Goal: Information Seeking & Learning: Learn about a topic

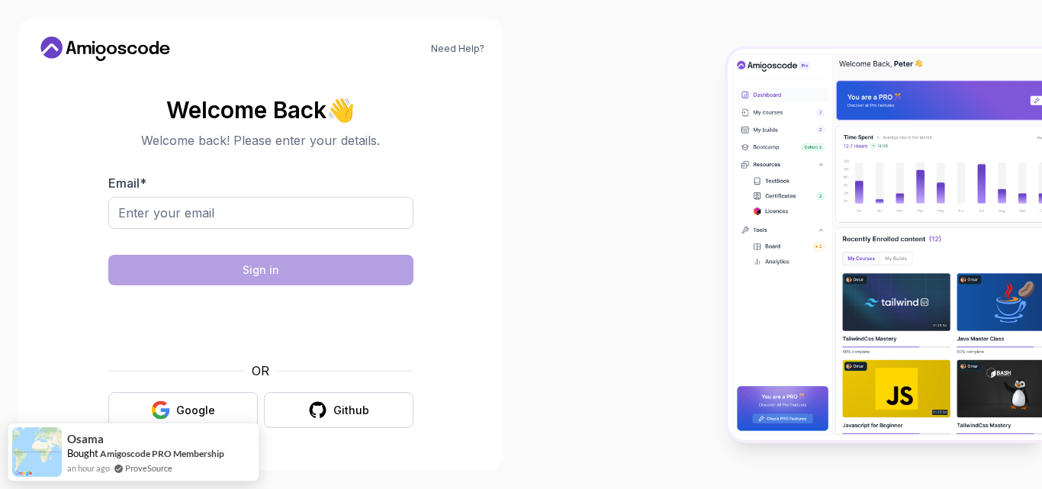
click at [712, 138] on body "Need Help? Welcome Back 👋 Welcome back! Please enter your details. Email * Sign…" at bounding box center [521, 244] width 1042 height 489
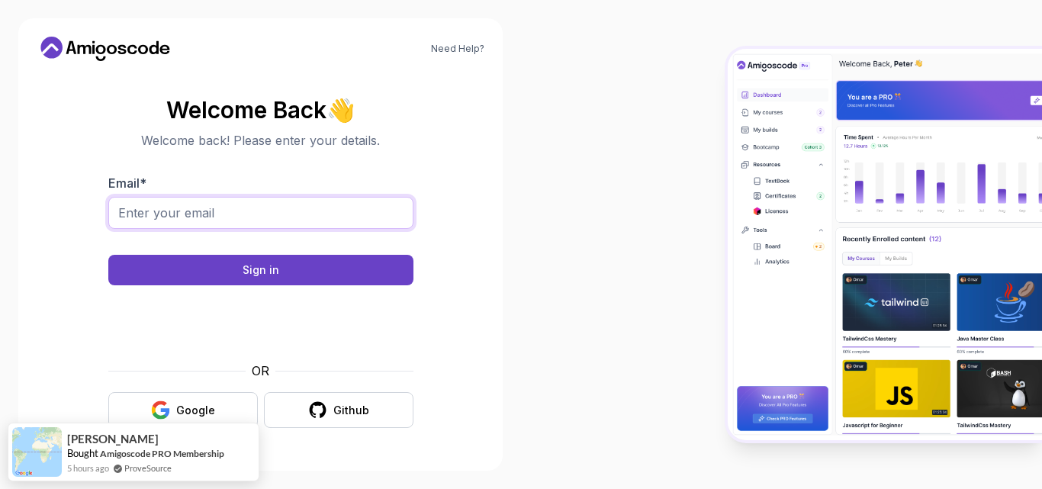
click at [329, 205] on input "Email *" at bounding box center [260, 213] width 305 height 32
type input "fmamedov2033@gmail.com"
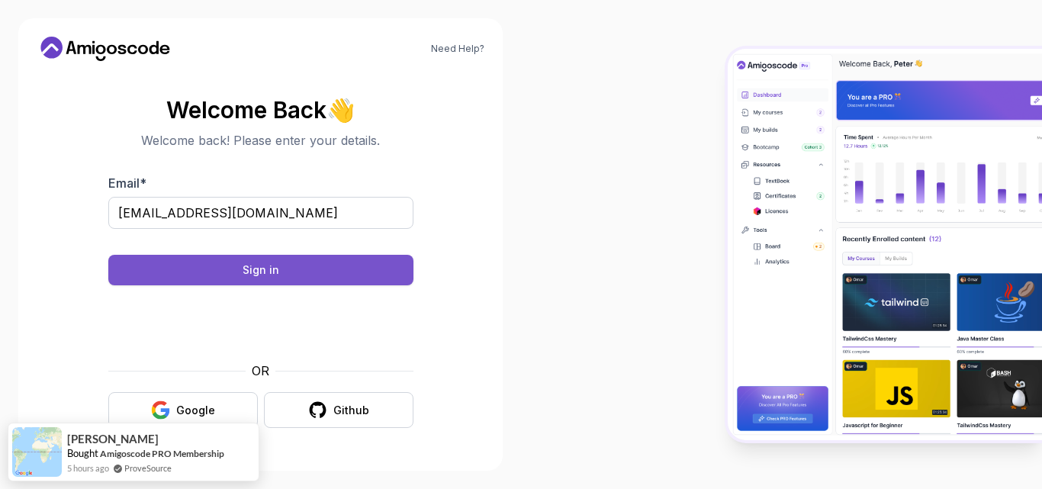
click at [297, 268] on button "Sign in" at bounding box center [260, 270] width 305 height 31
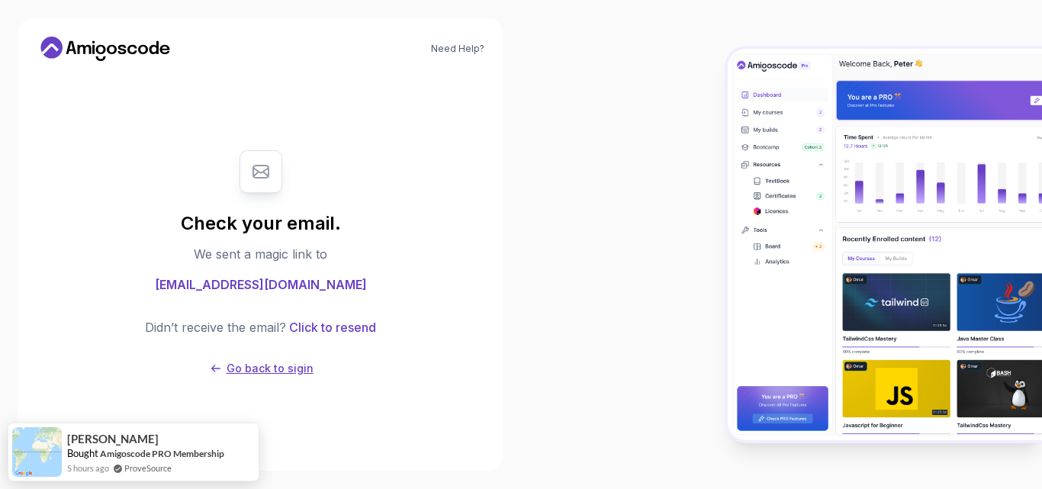
click at [266, 373] on p "Go back to sigin" at bounding box center [270, 368] width 87 height 15
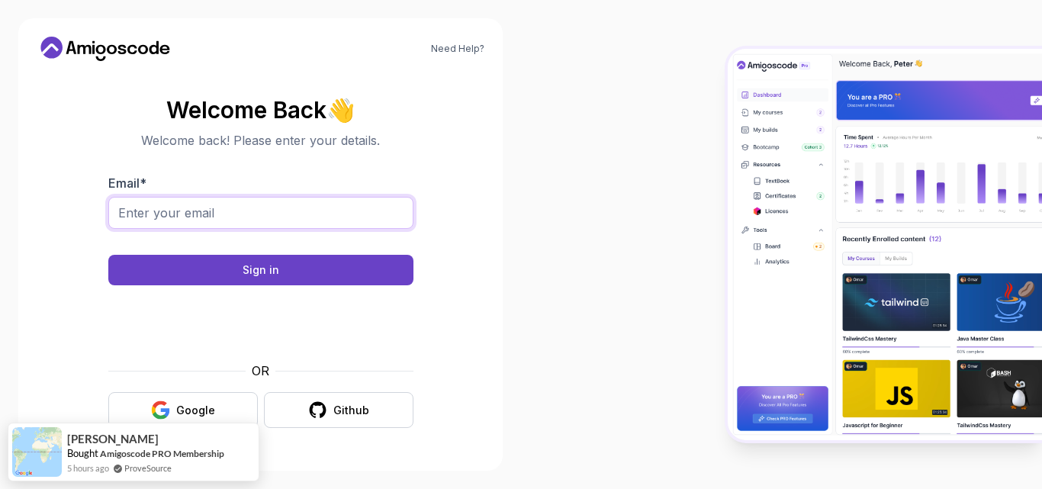
click at [283, 216] on input "Email *" at bounding box center [260, 213] width 305 height 32
type input "fmamedov2033@gmail.com"
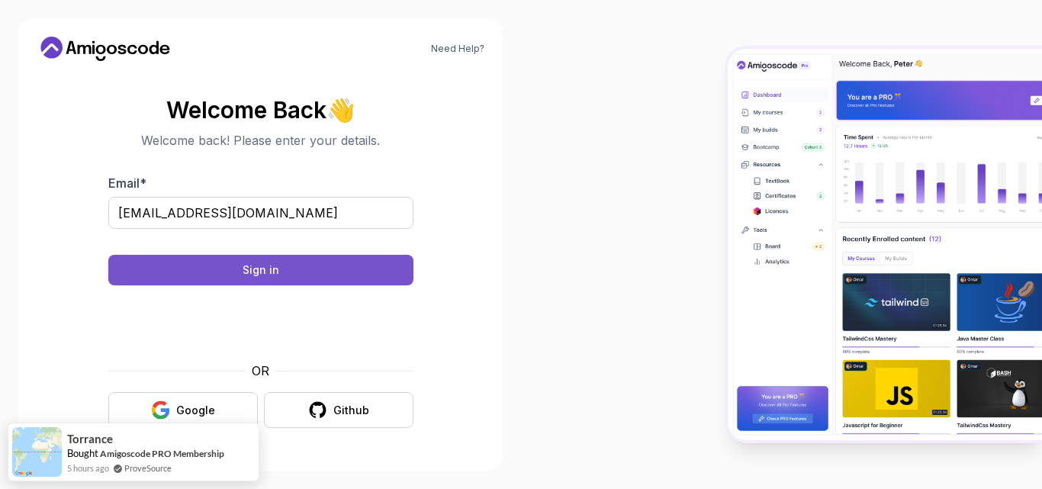
click at [370, 260] on button "Sign in" at bounding box center [260, 270] width 305 height 31
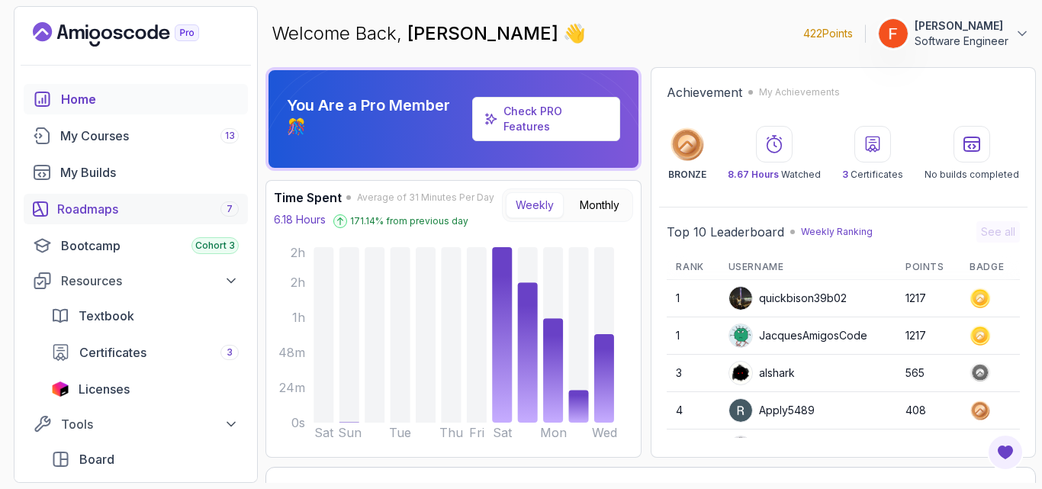
click at [197, 213] on div "Roadmaps 7" at bounding box center [148, 209] width 182 height 18
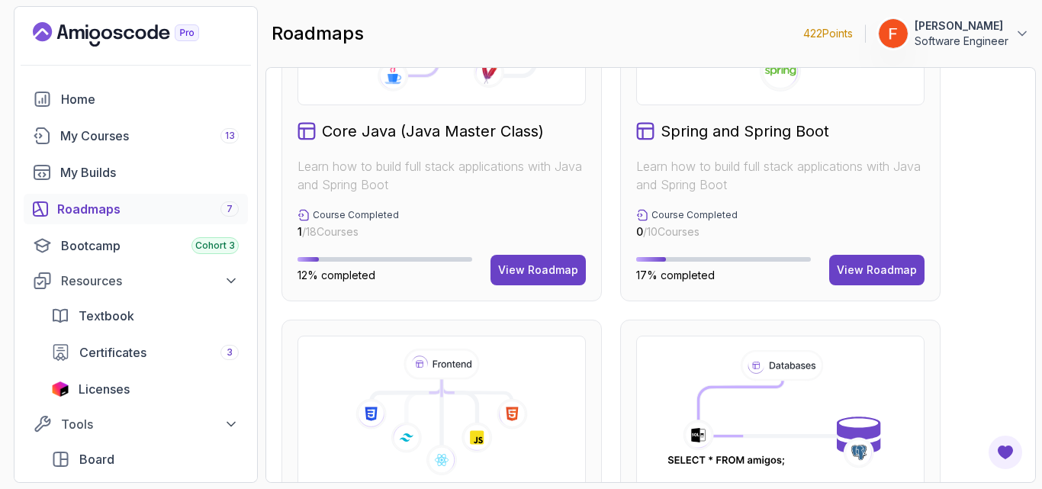
scroll to position [442, 0]
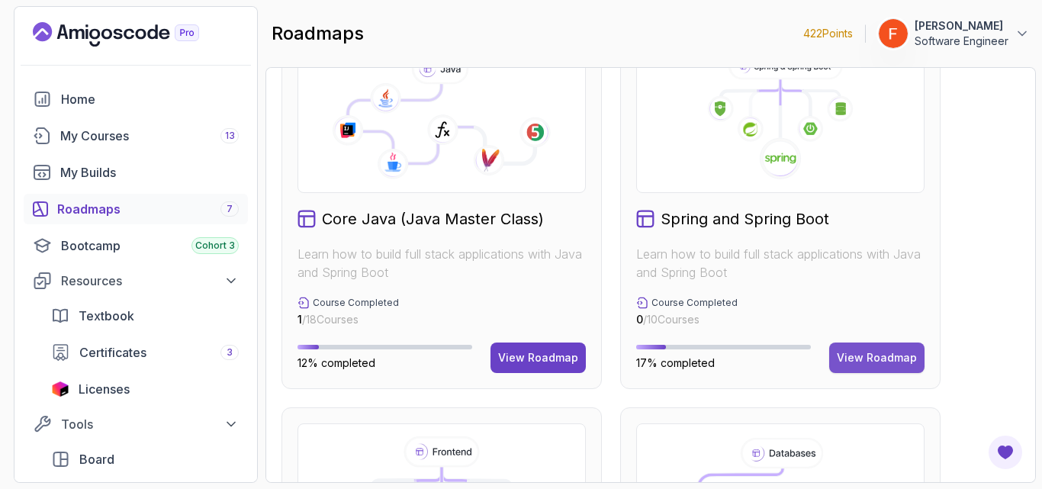
click at [899, 359] on div "View Roadmap" at bounding box center [877, 357] width 80 height 15
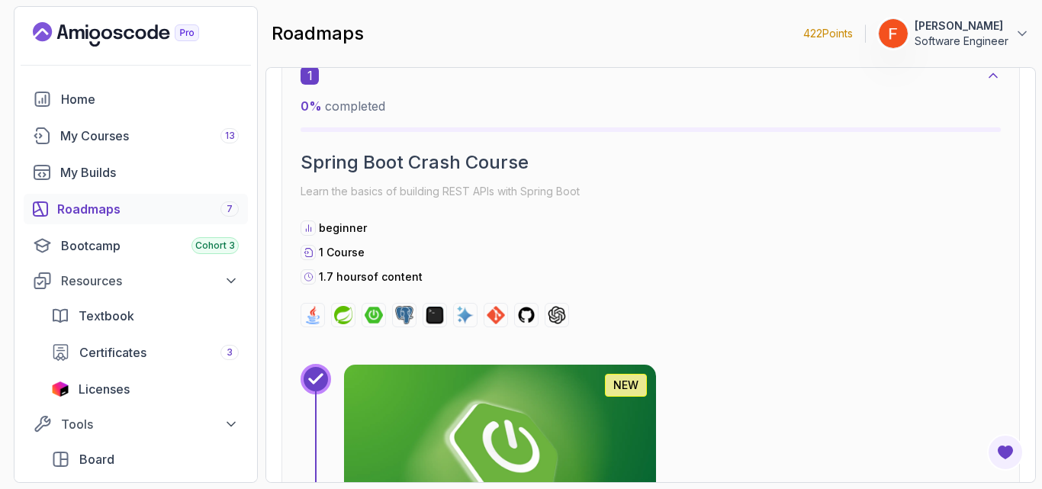
scroll to position [15, 0]
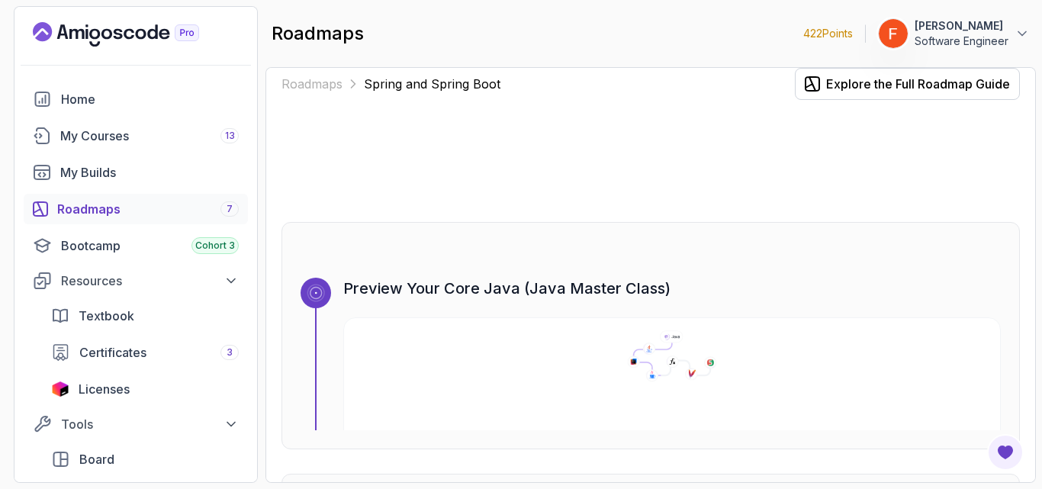
click at [729, 299] on div "Preview Your Core Java (Java Master Class)" at bounding box center [672, 354] width 658 height 153
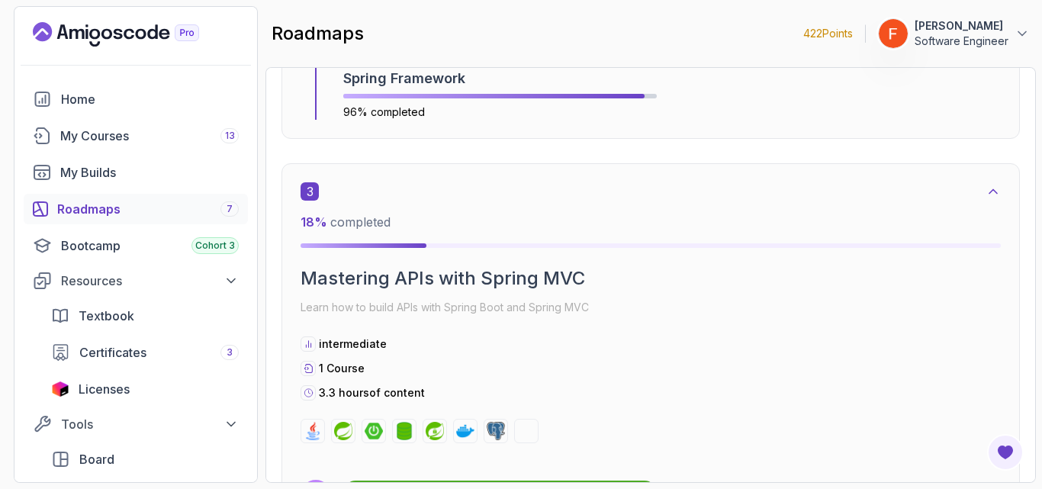
scroll to position [1757, 0]
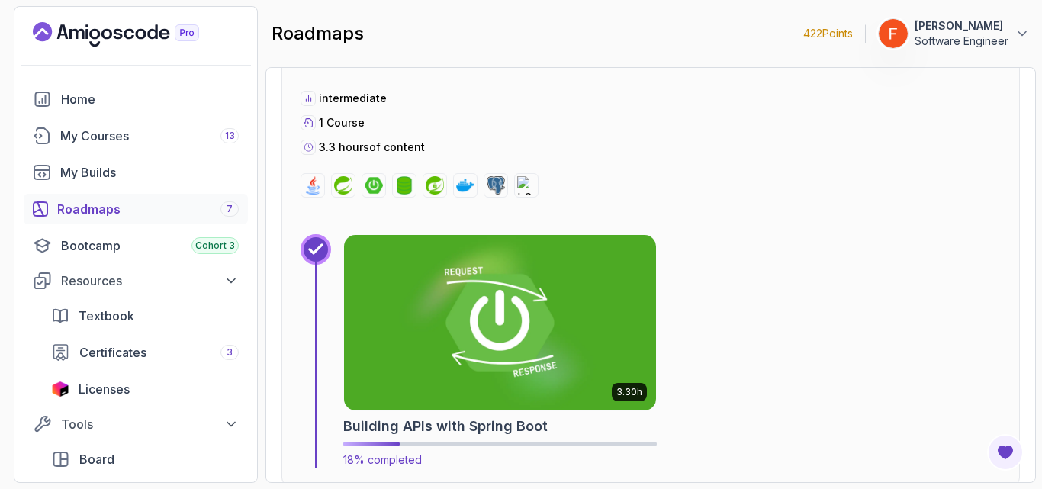
click at [458, 348] on img at bounding box center [499, 323] width 327 height 184
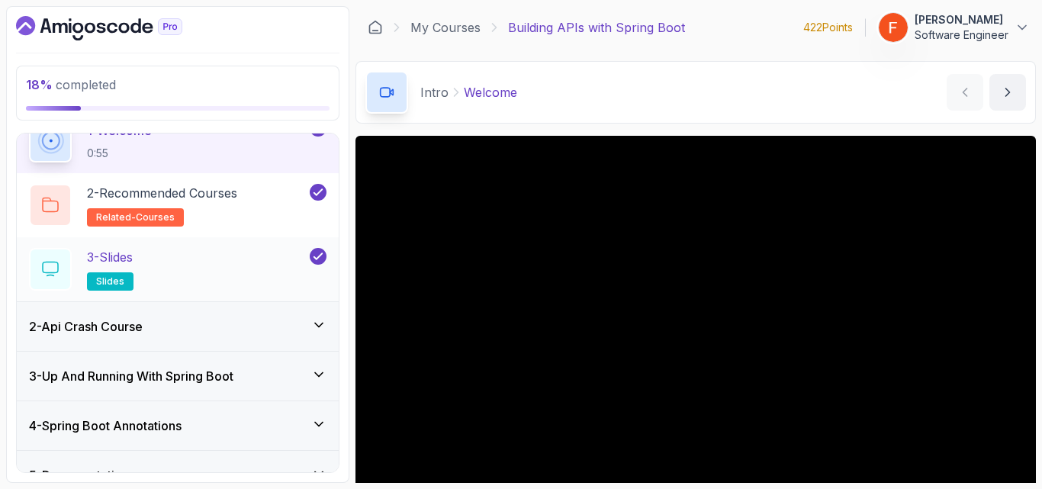
scroll to position [74, 0]
click at [292, 330] on div "2 - Api Crash Course" at bounding box center [177, 326] width 297 height 18
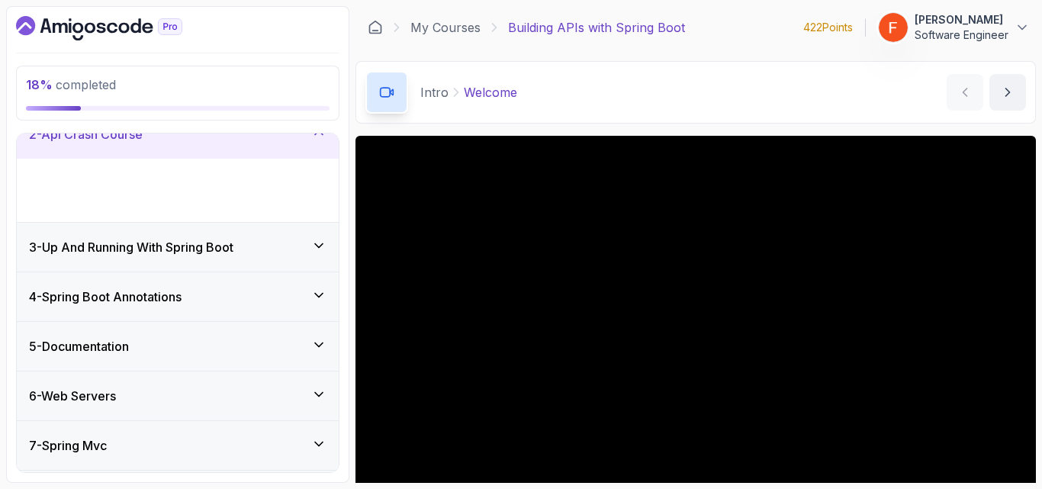
scroll to position [73, 0]
click at [285, 258] on div "3 - Up And Running With Spring Boot" at bounding box center [178, 248] width 322 height 49
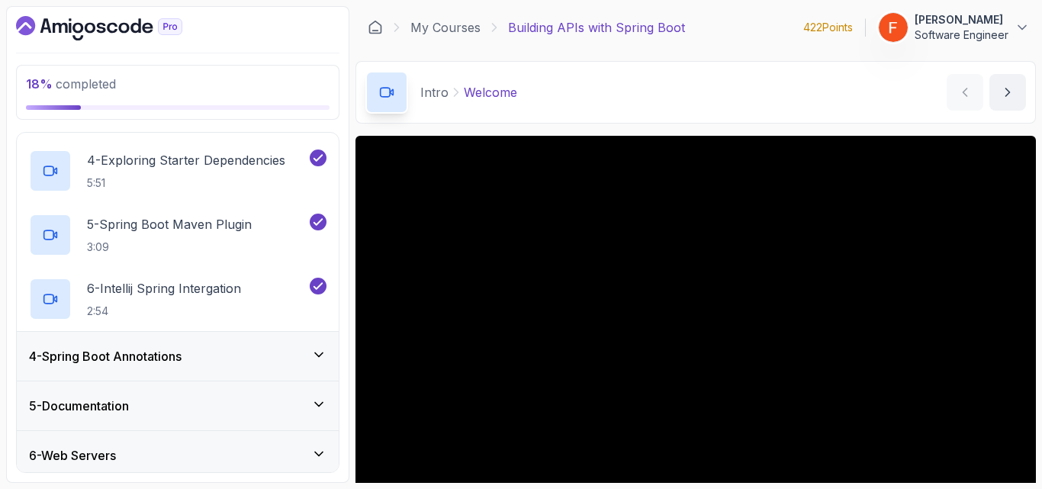
click at [291, 357] on div "4 - Spring Boot Annotations" at bounding box center [177, 356] width 297 height 18
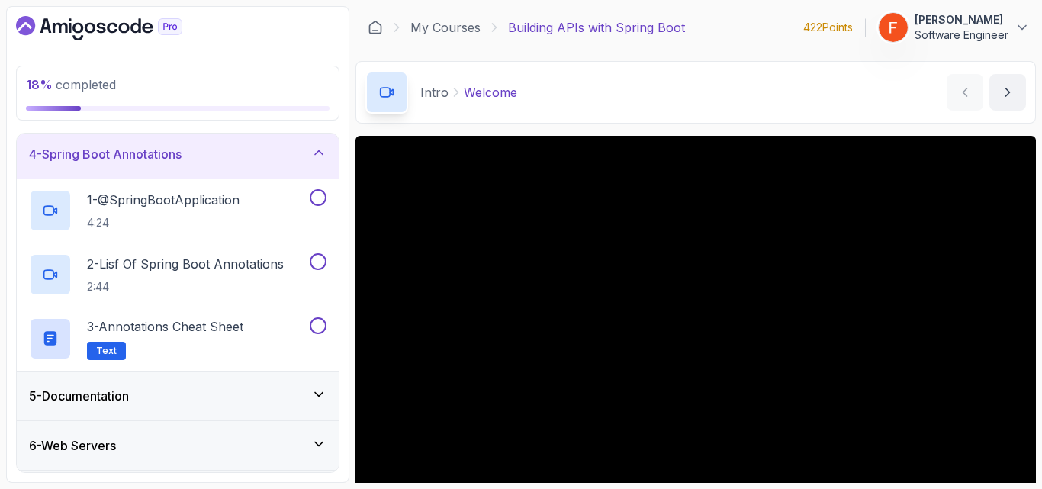
scroll to position [150, 0]
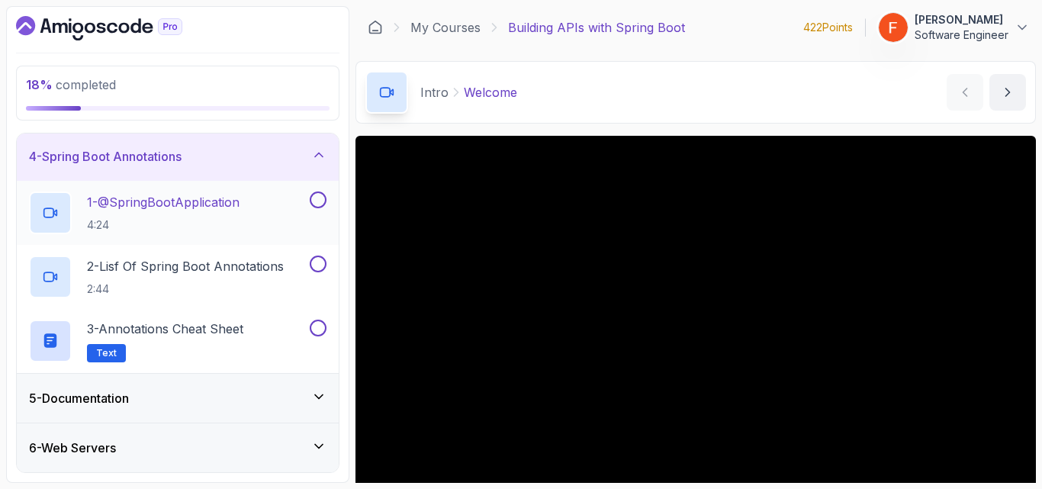
click at [285, 212] on div "1 - @SpringBootApplication 4:24" at bounding box center [168, 212] width 278 height 43
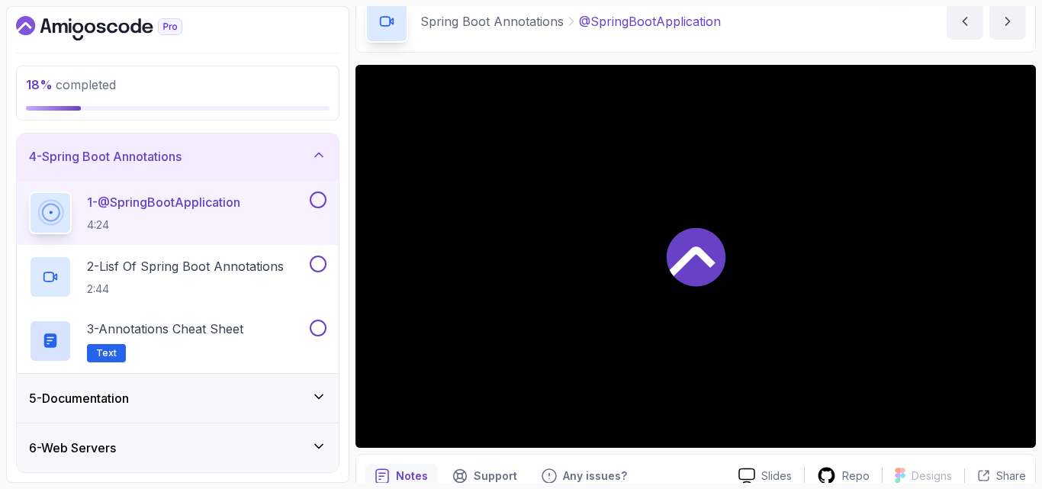
scroll to position [72, 0]
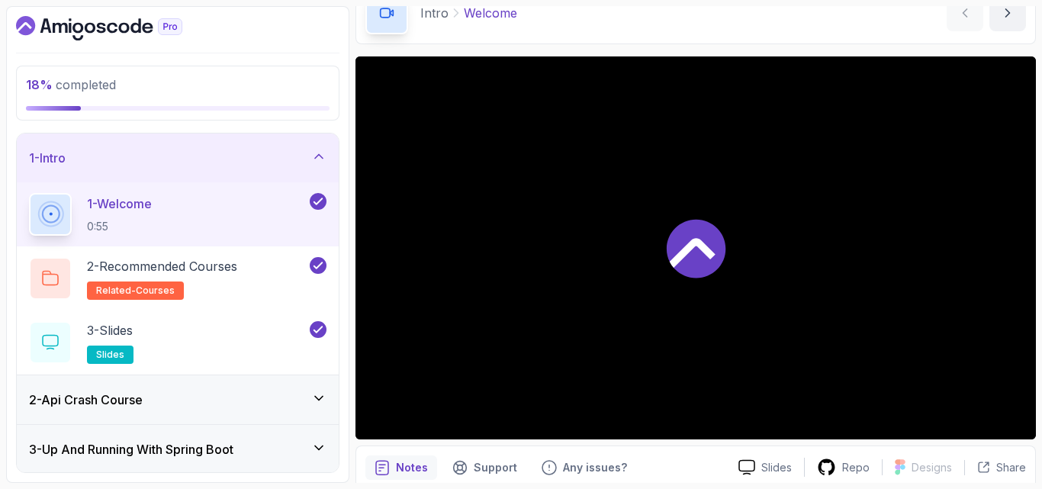
scroll to position [94, 0]
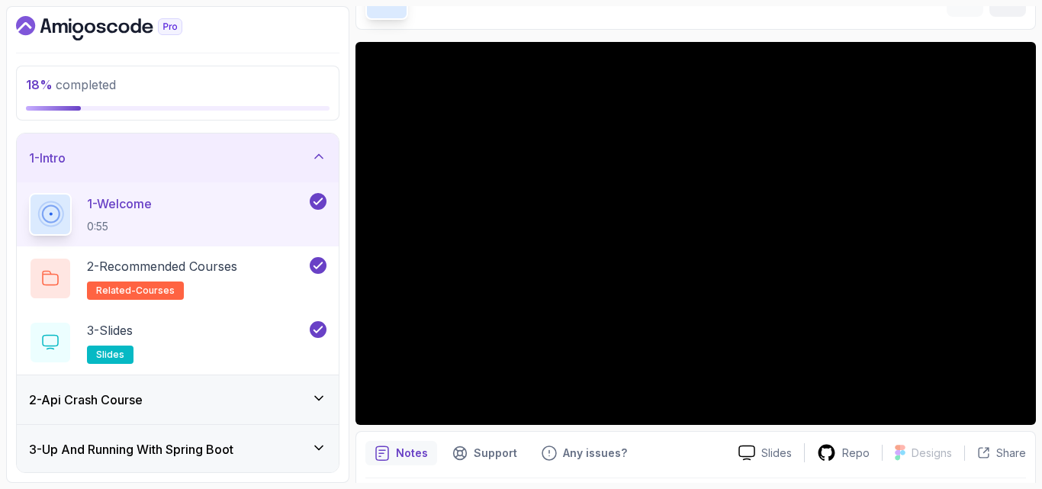
click at [220, 393] on div "2 - Api Crash Course" at bounding box center [177, 400] width 297 height 18
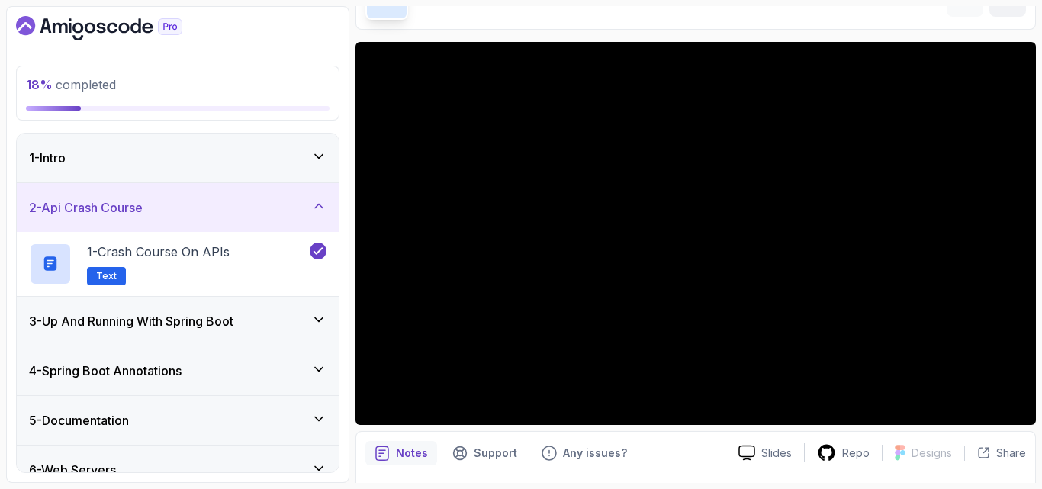
click at [254, 329] on div "3 - Up And Running With Spring Boot" at bounding box center [177, 321] width 297 height 18
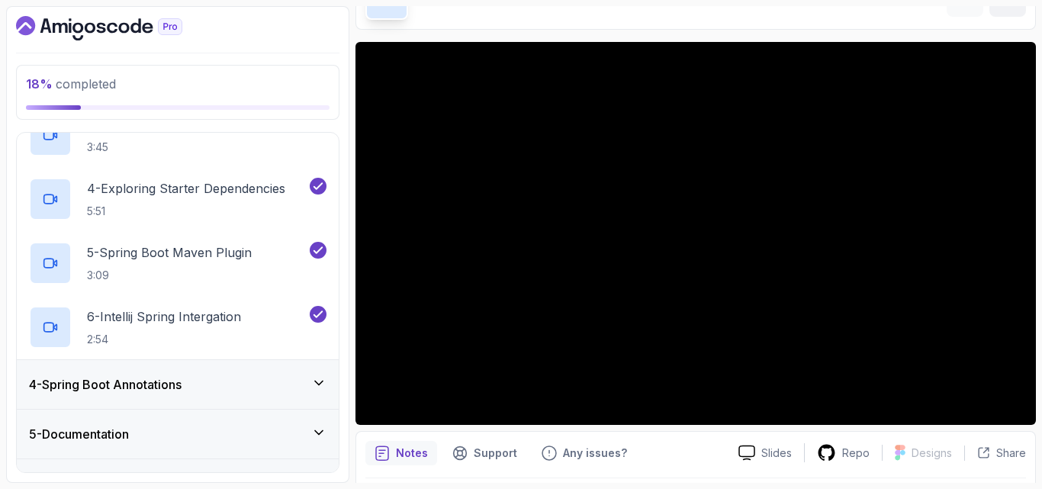
scroll to position [308, 0]
click at [256, 373] on div "4 - Spring Boot Annotations" at bounding box center [177, 382] width 297 height 18
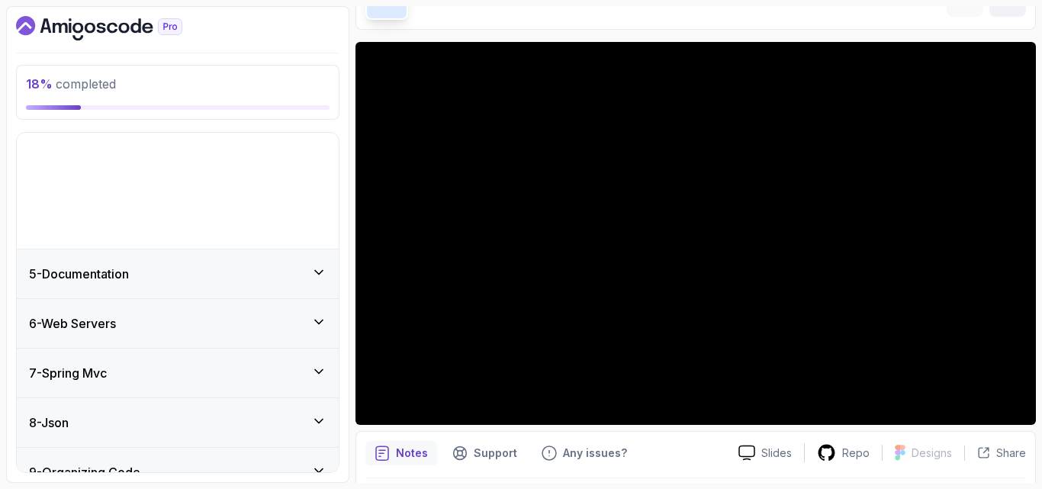
scroll to position [156, 0]
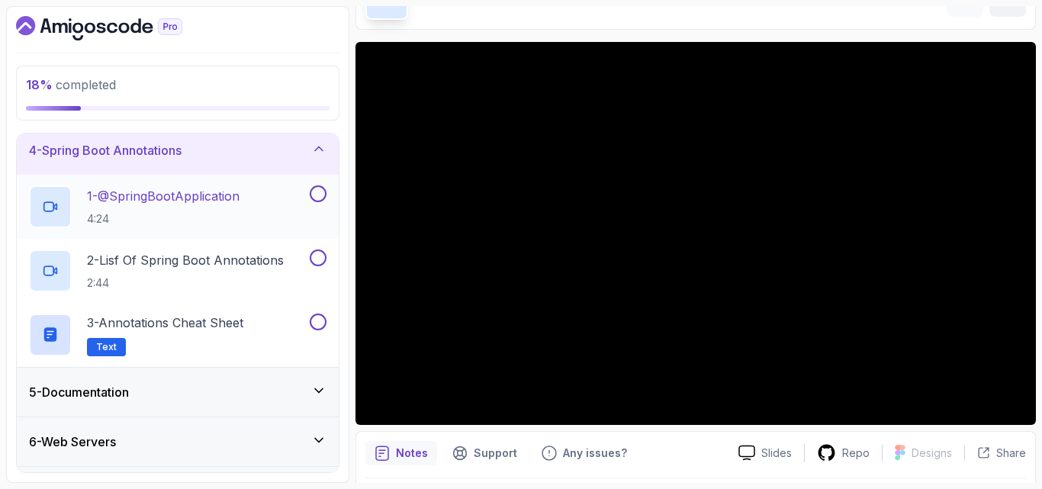
click at [260, 211] on div "1 - @SpringBootApplication 4:24" at bounding box center [168, 206] width 278 height 43
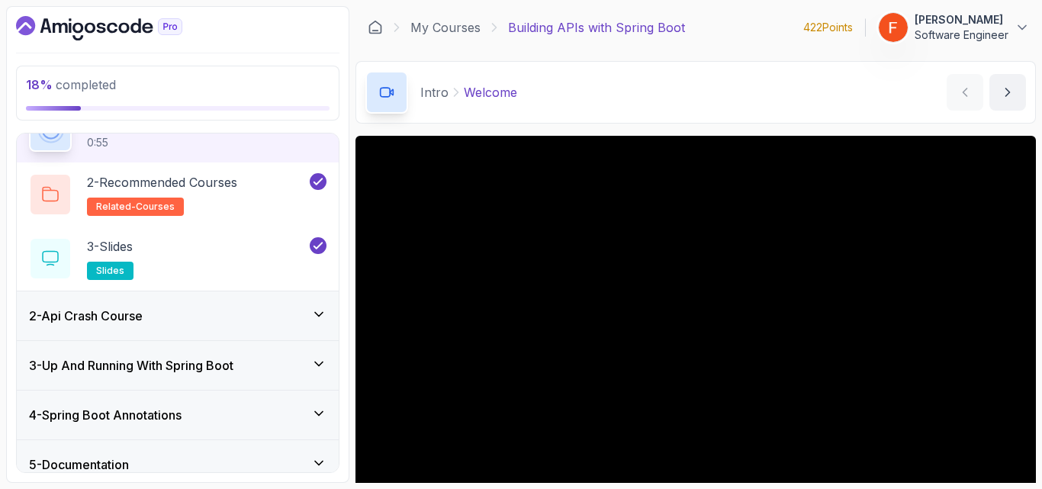
scroll to position [85, 0]
click at [152, 423] on h3 "4 - Spring Boot Annotations" at bounding box center [105, 414] width 153 height 18
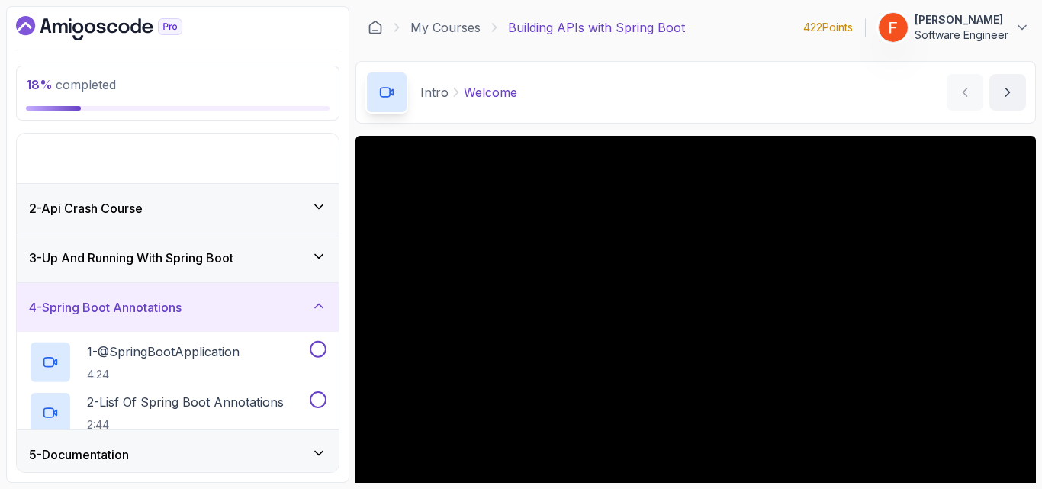
scroll to position [69, 0]
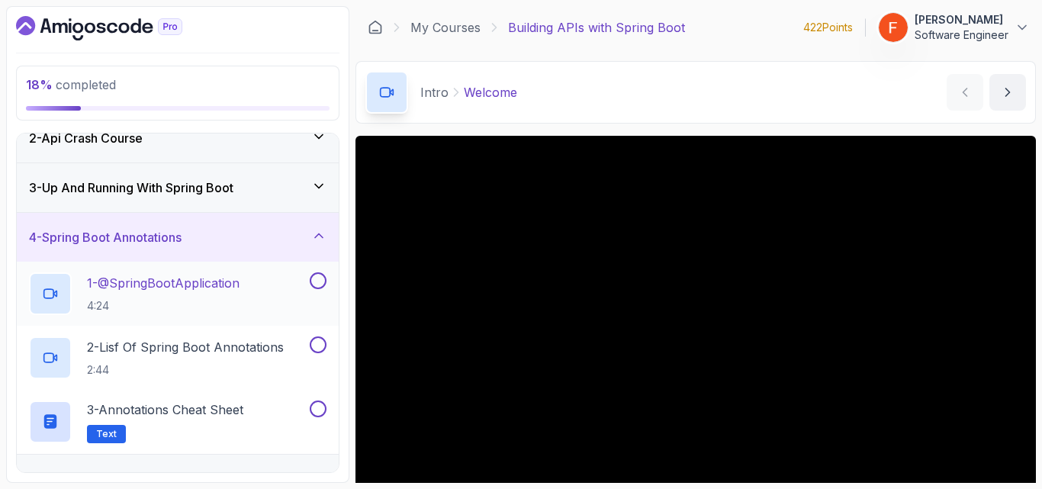
click at [178, 298] on p "4:24" at bounding box center [163, 305] width 153 height 15
click at [214, 285] on p "1 - @SpringBootApplication" at bounding box center [163, 283] width 153 height 18
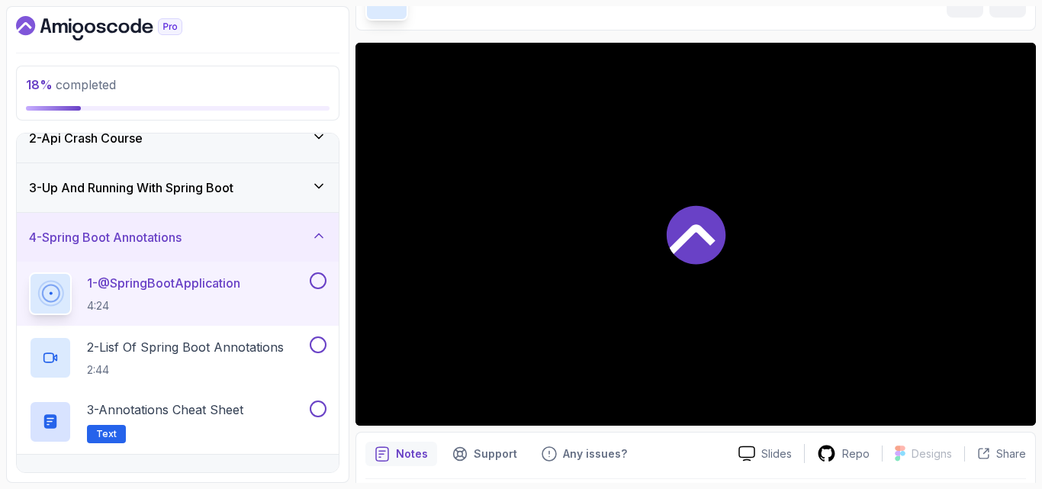
scroll to position [95, 0]
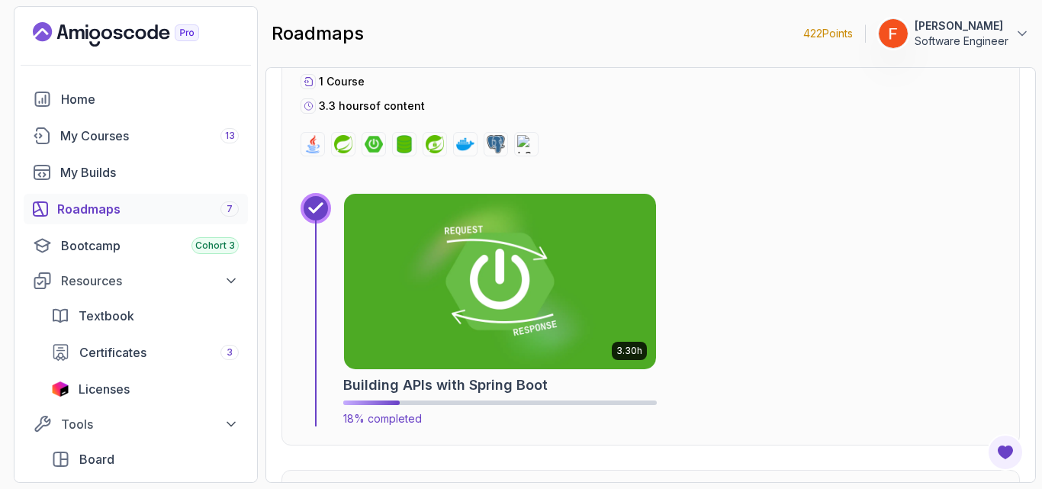
scroll to position [1799, 0]
click at [450, 246] on img at bounding box center [499, 281] width 327 height 184
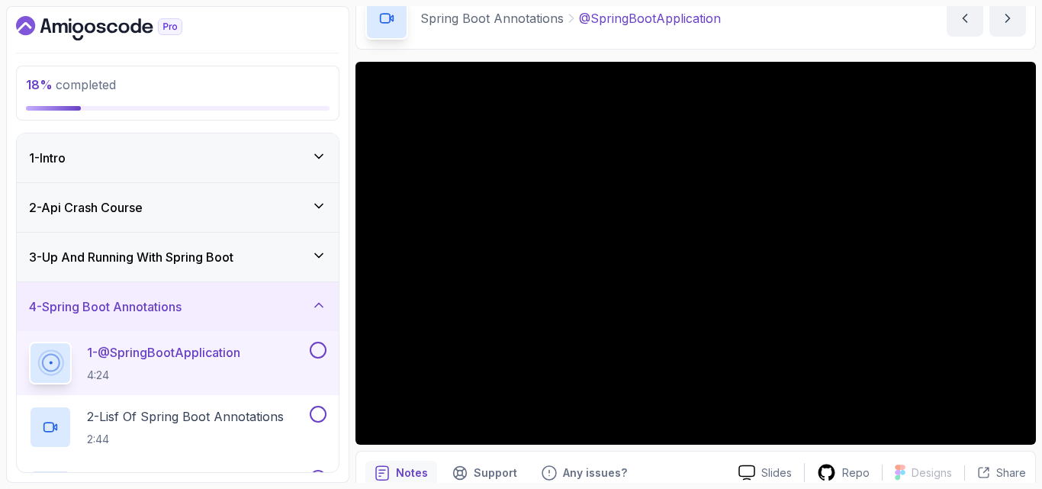
scroll to position [78, 0]
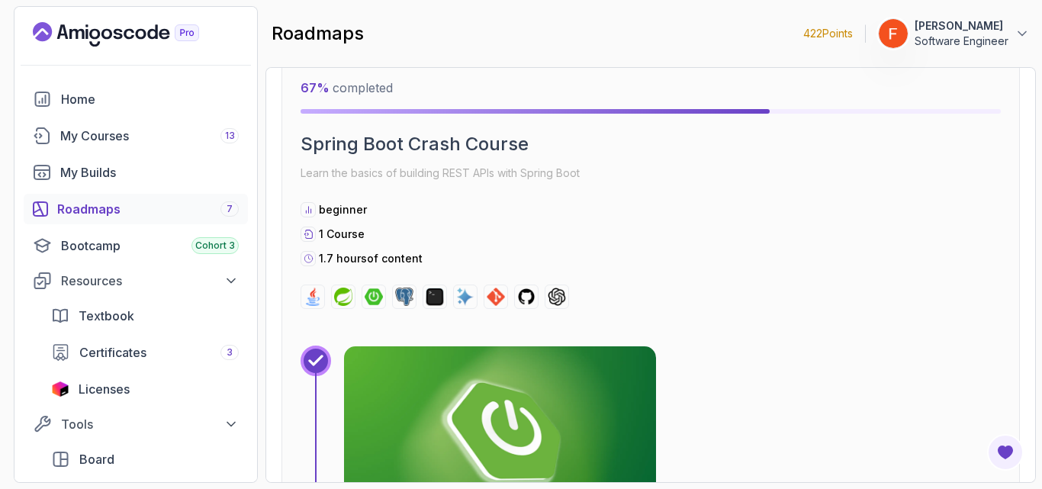
scroll to position [462, 0]
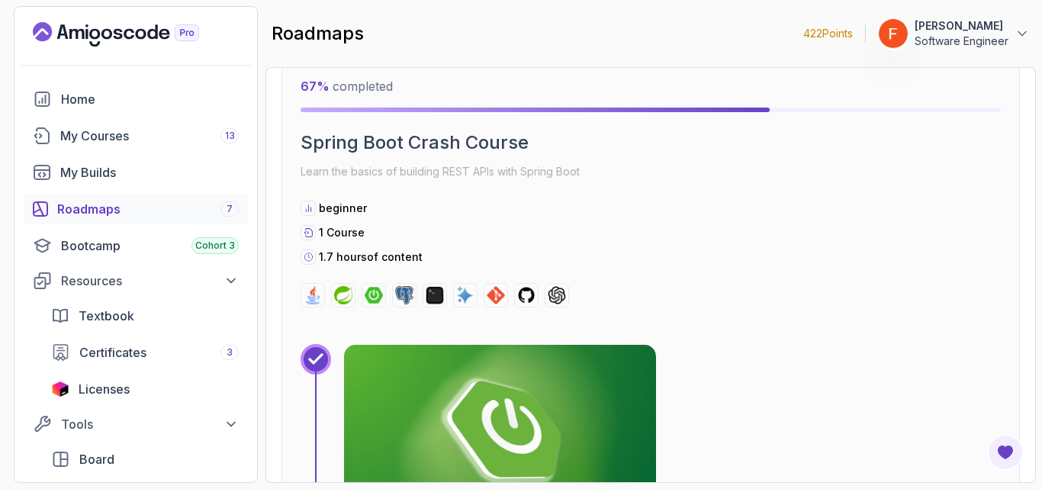
click at [399, 392] on img at bounding box center [499, 432] width 327 height 184
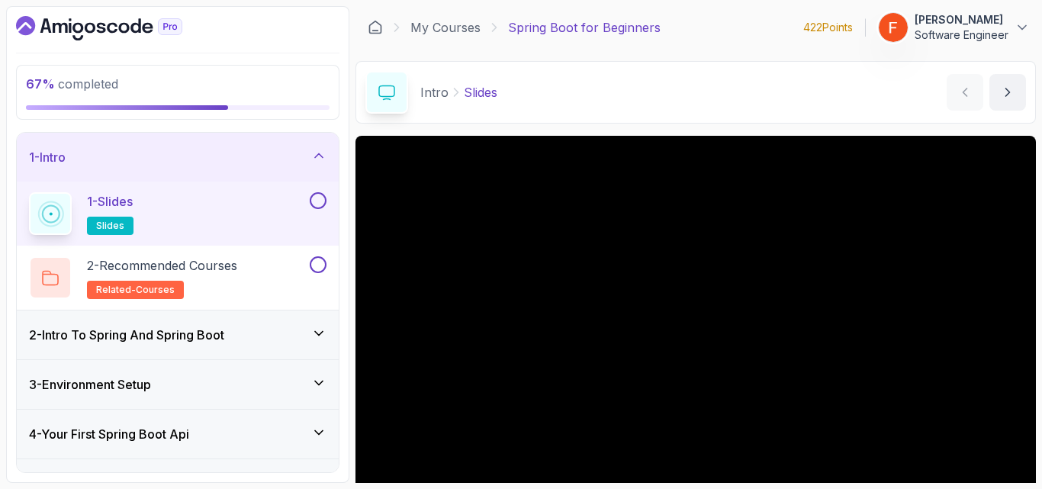
click at [306, 334] on div "2 - Intro To Spring And Spring Boot" at bounding box center [177, 335] width 297 height 18
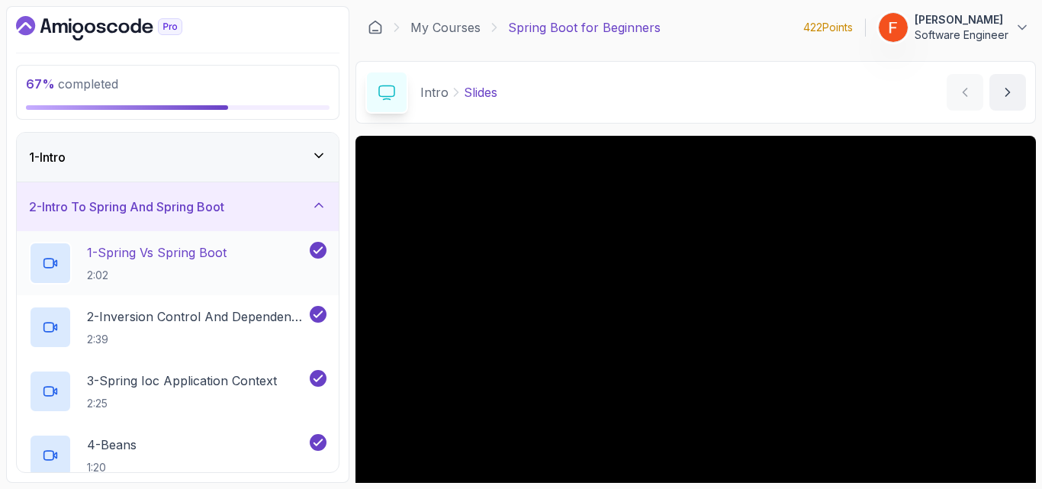
click at [260, 270] on div "1 - Spring Vs Spring Boot 2:02" at bounding box center [168, 263] width 278 height 43
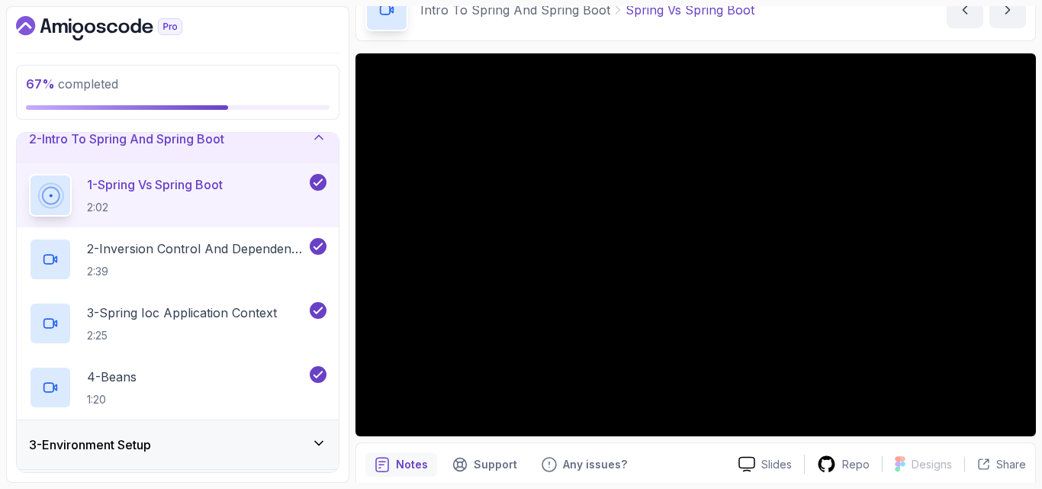
scroll to position [84, 0]
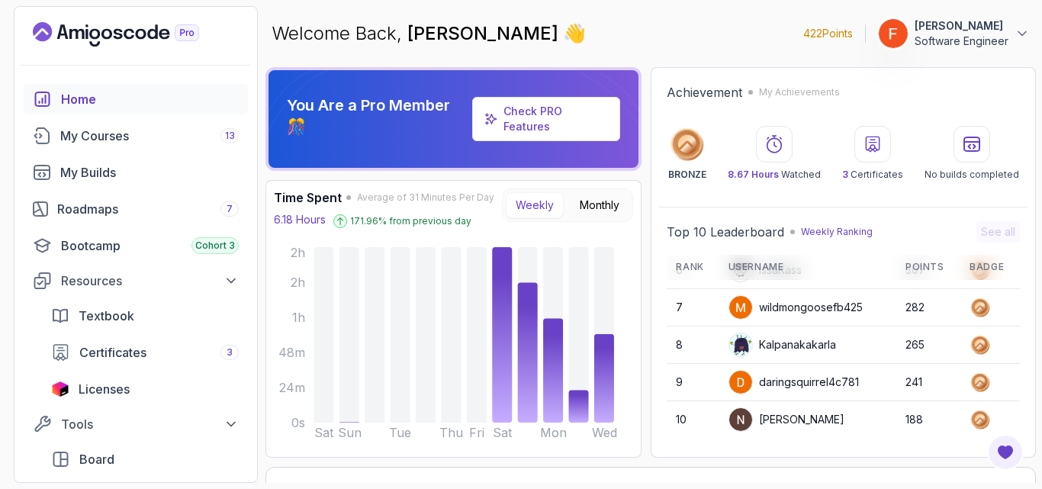
scroll to position [137, 0]
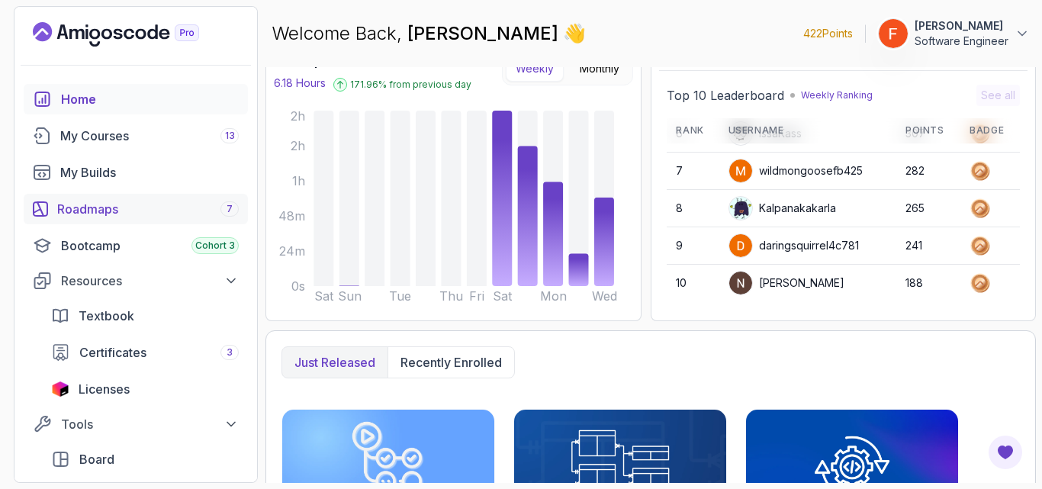
click at [114, 204] on div "Roadmaps 7" at bounding box center [148, 209] width 182 height 18
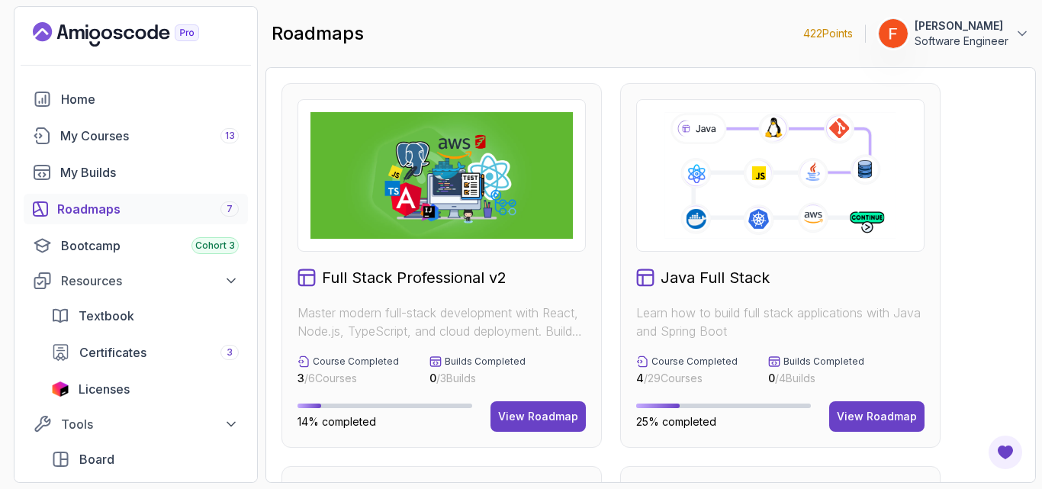
scroll to position [386, 0]
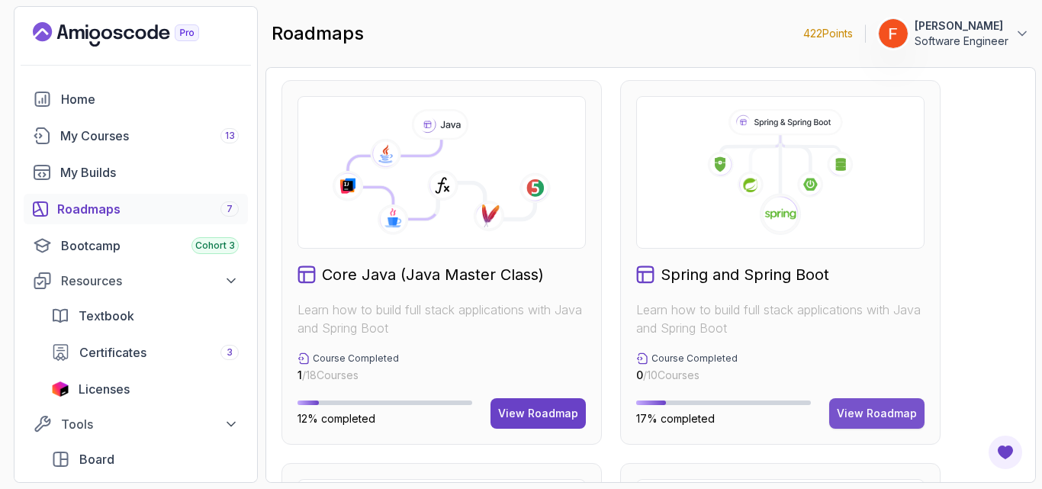
click at [870, 410] on div "View Roadmap" at bounding box center [877, 413] width 80 height 15
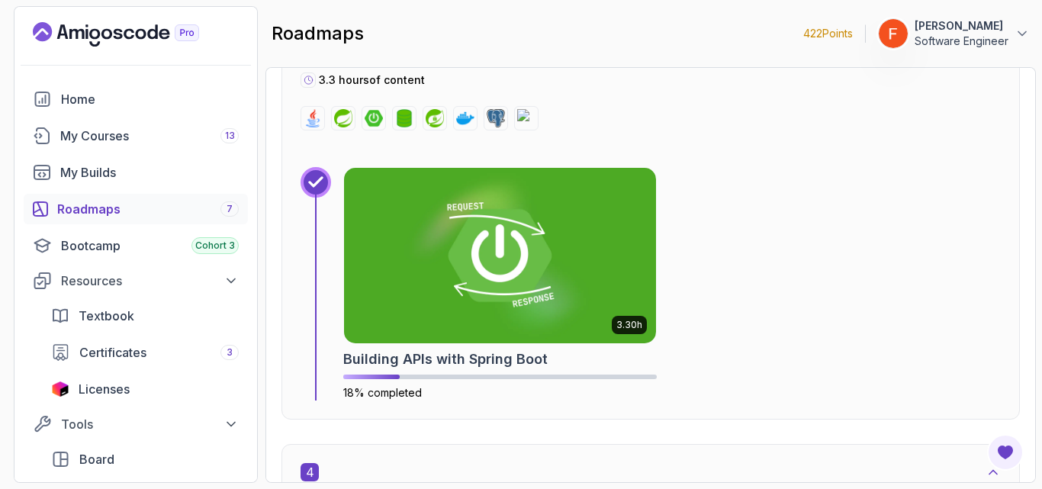
scroll to position [1826, 0]
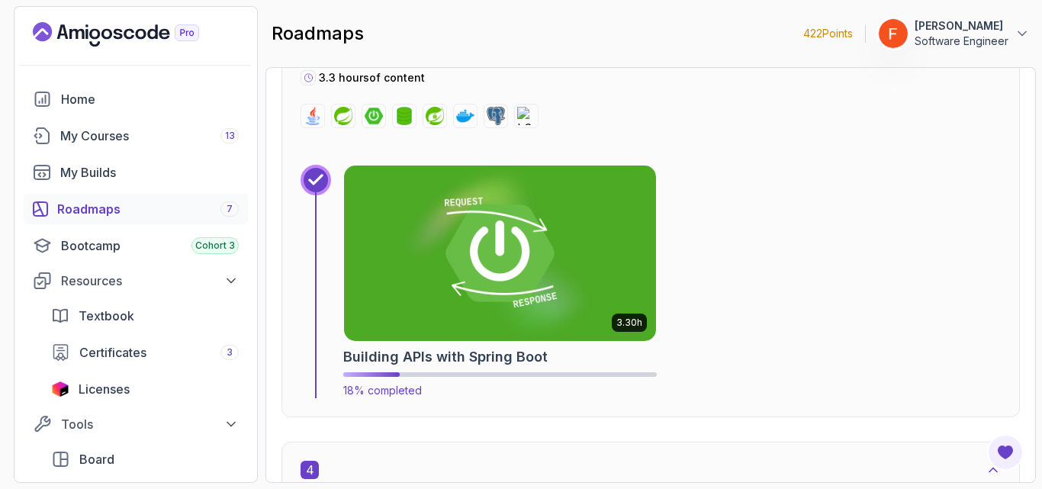
click at [529, 307] on img at bounding box center [499, 254] width 327 height 184
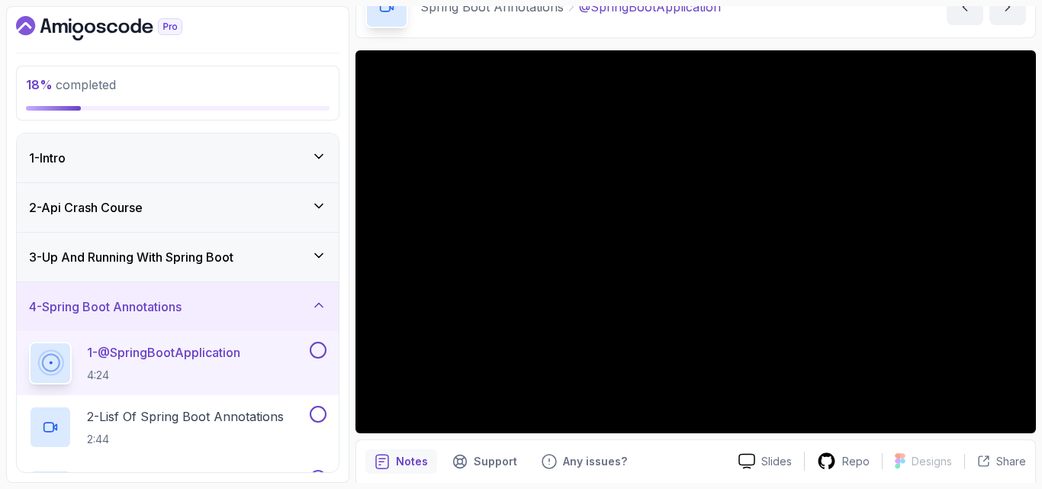
scroll to position [88, 0]
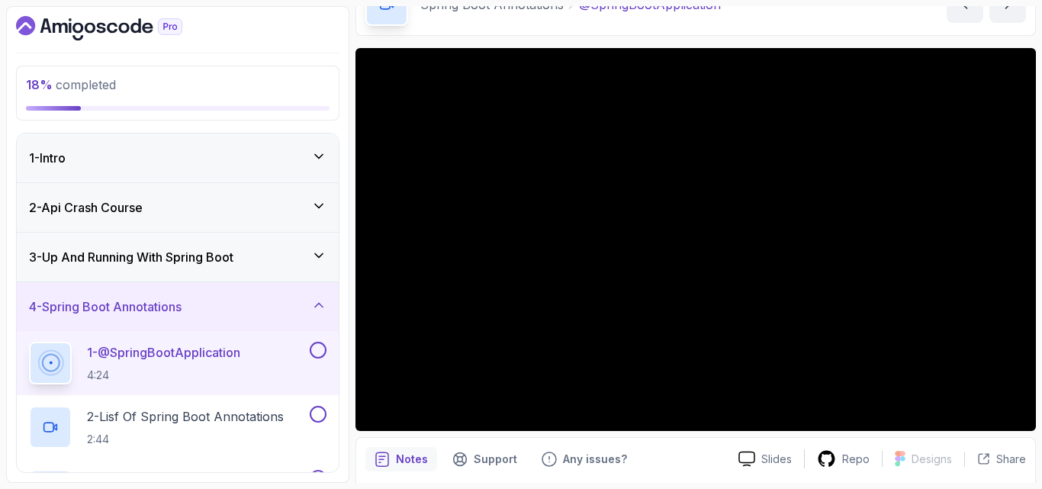
click at [434, 444] on div "Notes Support Any issues? Slides Repo Designs Design not available Share" at bounding box center [695, 487] width 680 height 100
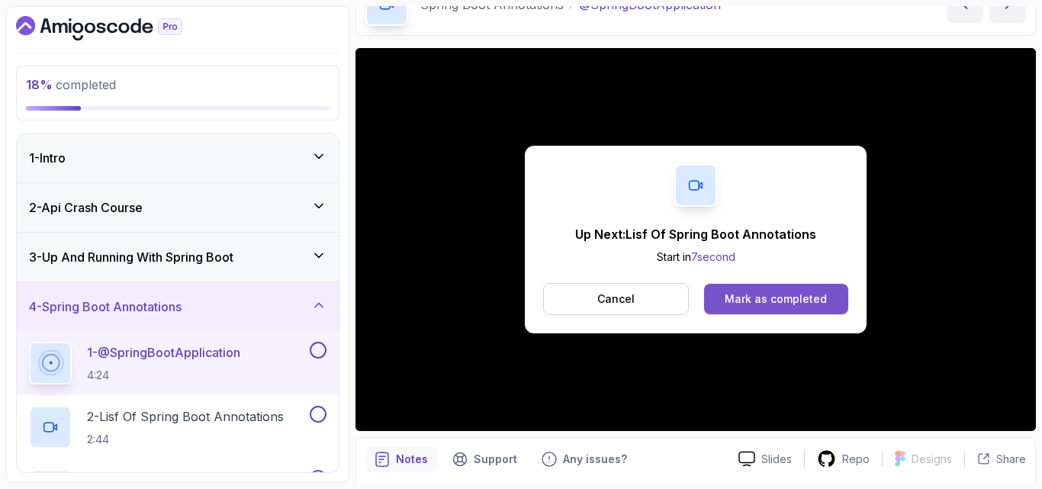
click at [781, 298] on div "Mark as completed" at bounding box center [776, 298] width 102 height 15
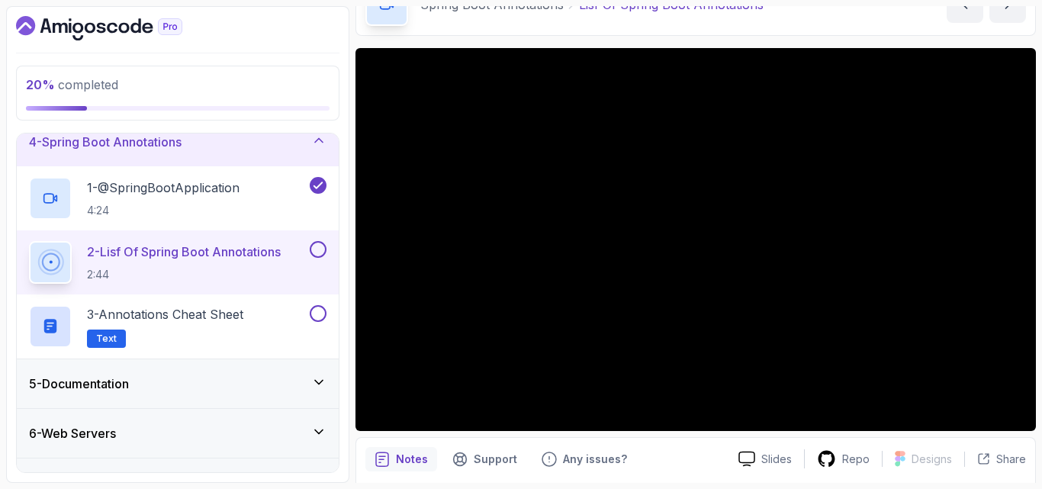
scroll to position [166, 0]
click at [317, 244] on button at bounding box center [318, 248] width 17 height 17
click at [310, 240] on button at bounding box center [318, 248] width 17 height 17
click at [321, 252] on button at bounding box center [318, 248] width 17 height 17
click at [310, 240] on button at bounding box center [318, 248] width 17 height 17
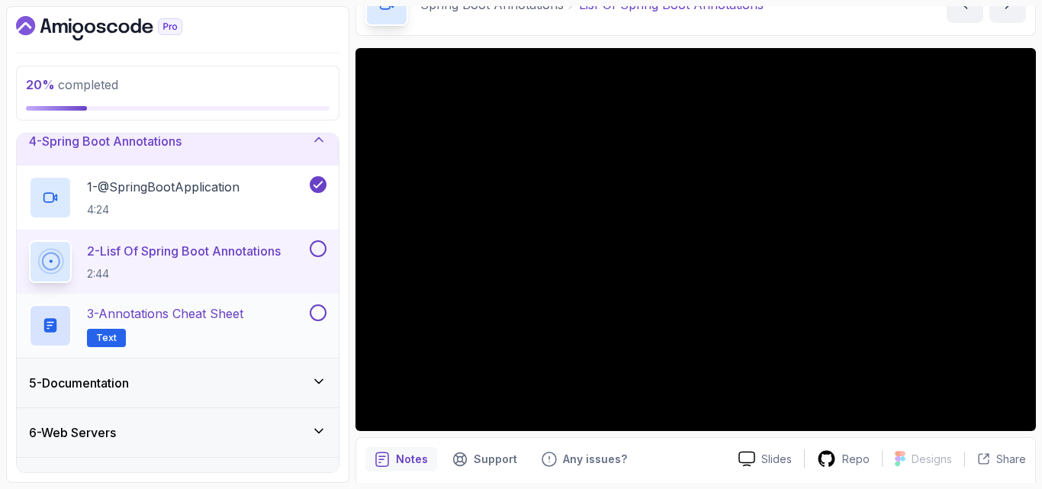
click at [291, 318] on div "3 - Annotations Cheat Sheet Text" at bounding box center [168, 325] width 278 height 43
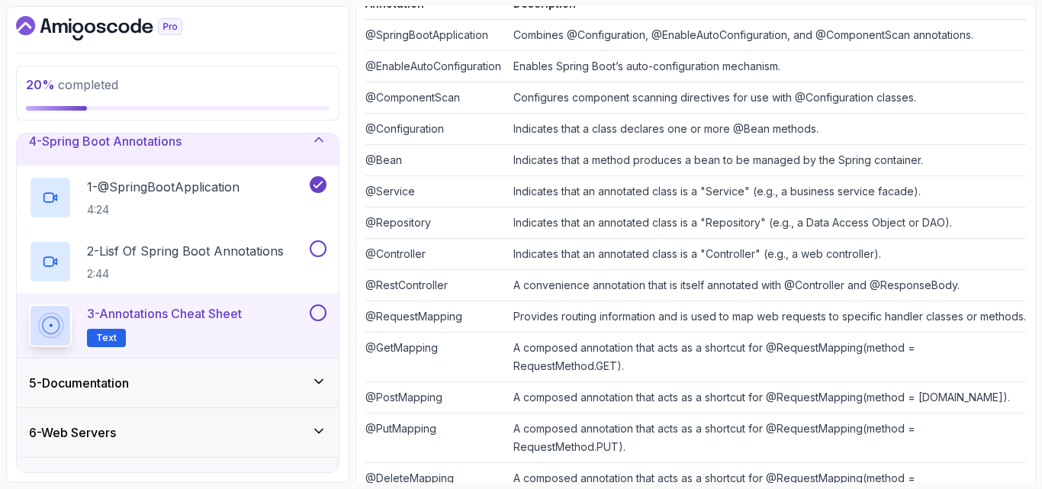
scroll to position [251, 0]
click at [250, 375] on div "5 - Documentation" at bounding box center [177, 383] width 297 height 18
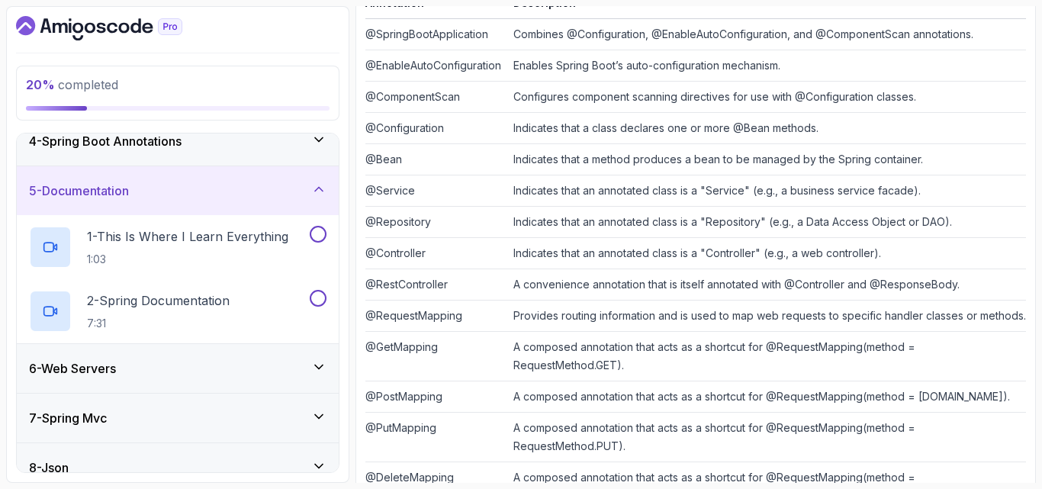
click at [307, 137] on div "4 - Spring Boot Annotations" at bounding box center [177, 141] width 297 height 18
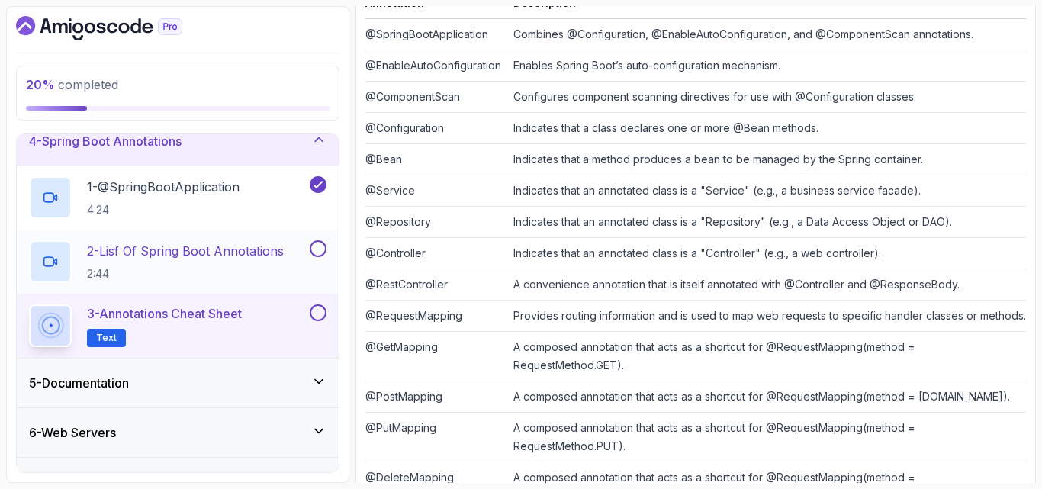
click at [317, 249] on button at bounding box center [318, 248] width 17 height 17
click at [265, 387] on div "5 - Documentation" at bounding box center [177, 383] width 297 height 18
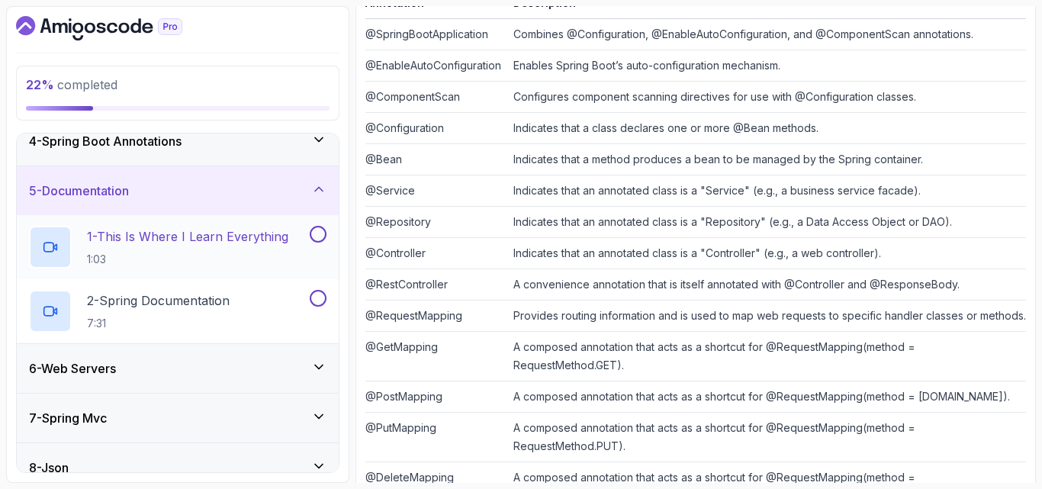
click at [264, 244] on p "1 - This Is Where I Learn Everything" at bounding box center [187, 236] width 201 height 18
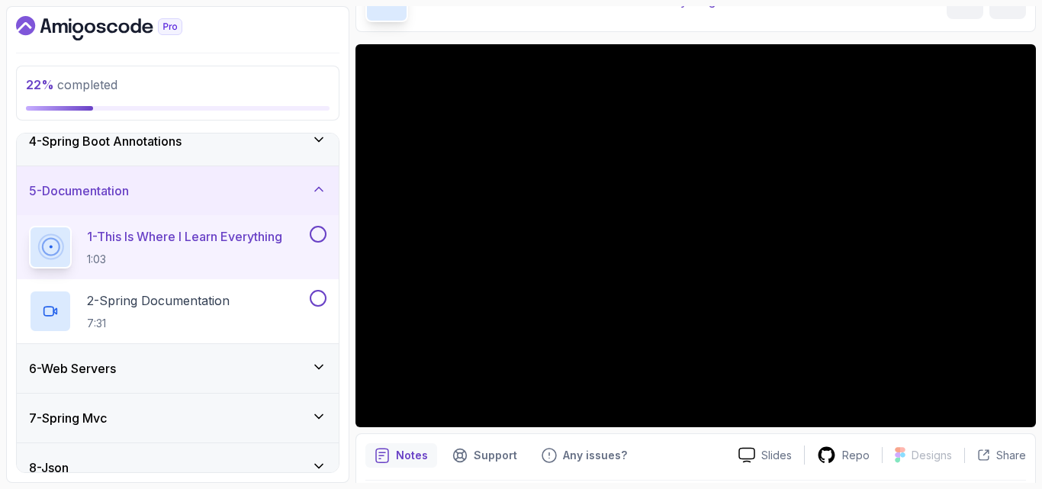
scroll to position [92, 0]
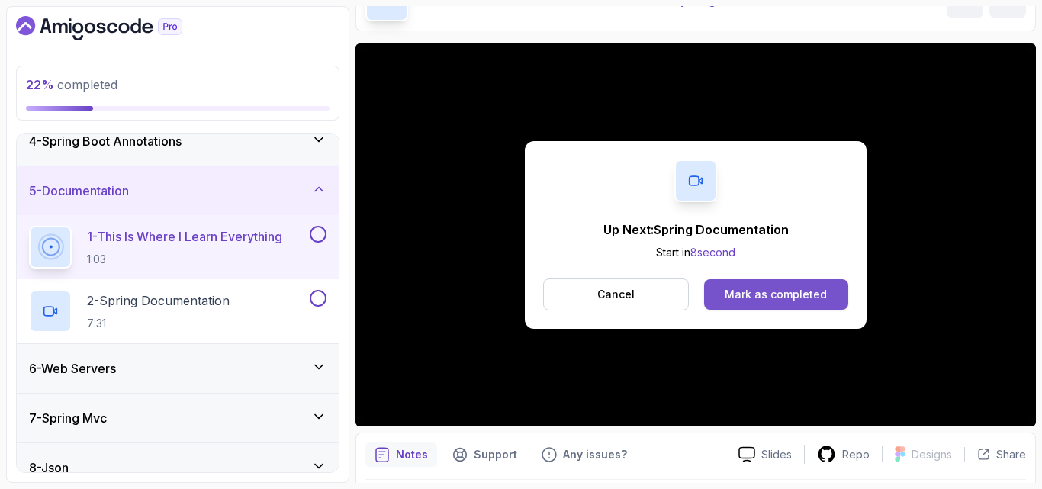
click at [760, 296] on div "Mark as completed" at bounding box center [776, 294] width 102 height 15
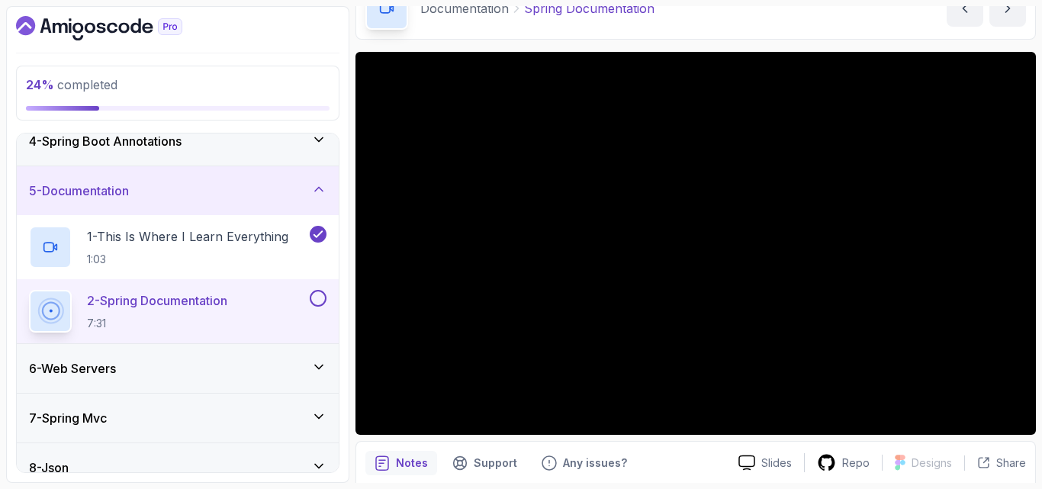
scroll to position [83, 0]
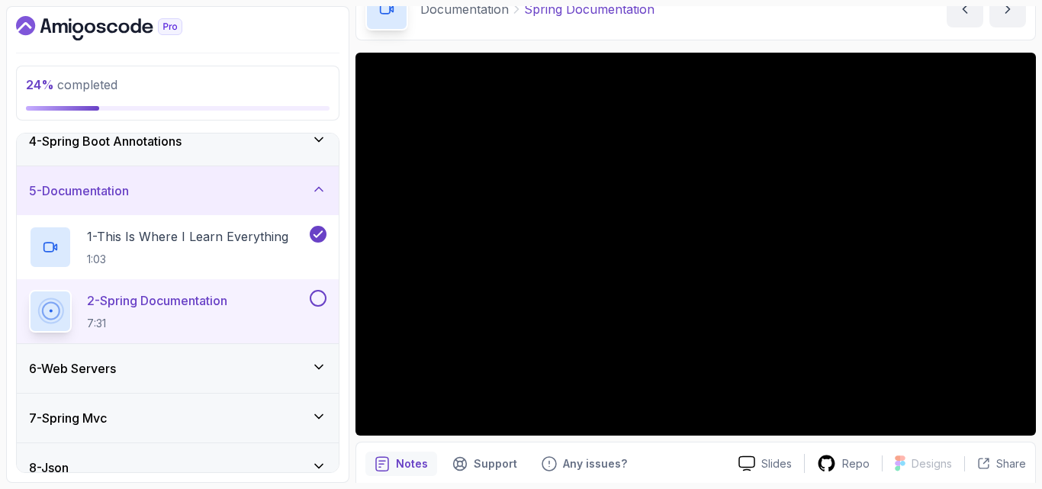
click at [669, 439] on div "Slides Repo Designs Design not available Share Notes Support Any issues? Slides…" at bounding box center [695, 355] width 680 height 605
click at [317, 294] on button at bounding box center [318, 298] width 17 height 17
click at [299, 365] on div "6 - Web Servers" at bounding box center [177, 368] width 297 height 18
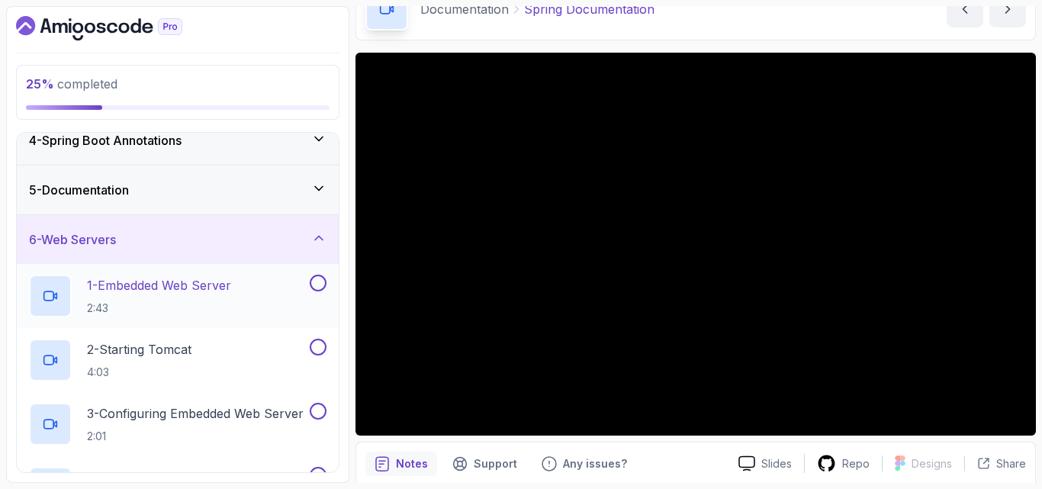
click at [246, 295] on div "1 - Embedded Web Server 2:43" at bounding box center [168, 296] width 278 height 43
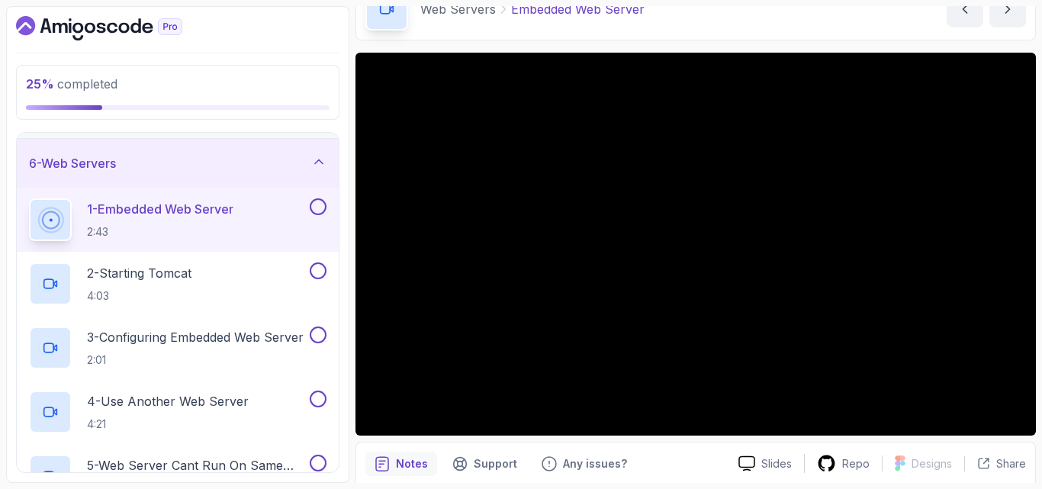
scroll to position [240, 0]
click at [722, 445] on div "Notes Support Any issues? Slides Repo Designs Design not available Share" at bounding box center [695, 492] width 680 height 100
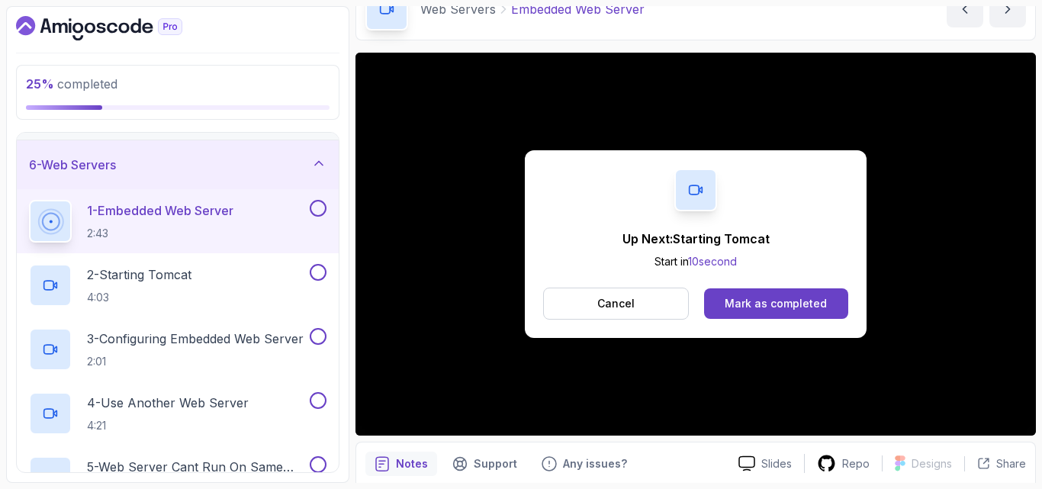
scroll to position [142, 0]
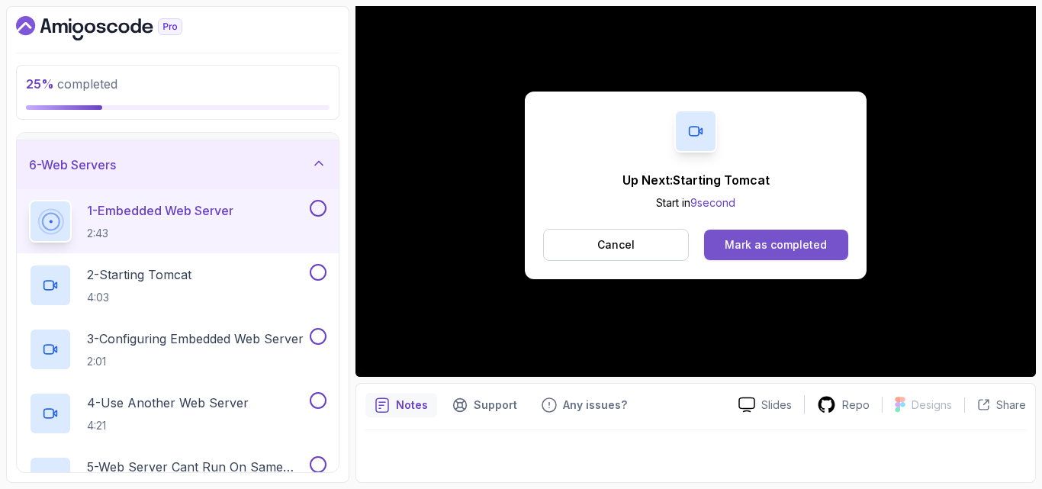
click at [751, 246] on div "Mark as completed" at bounding box center [776, 244] width 102 height 15
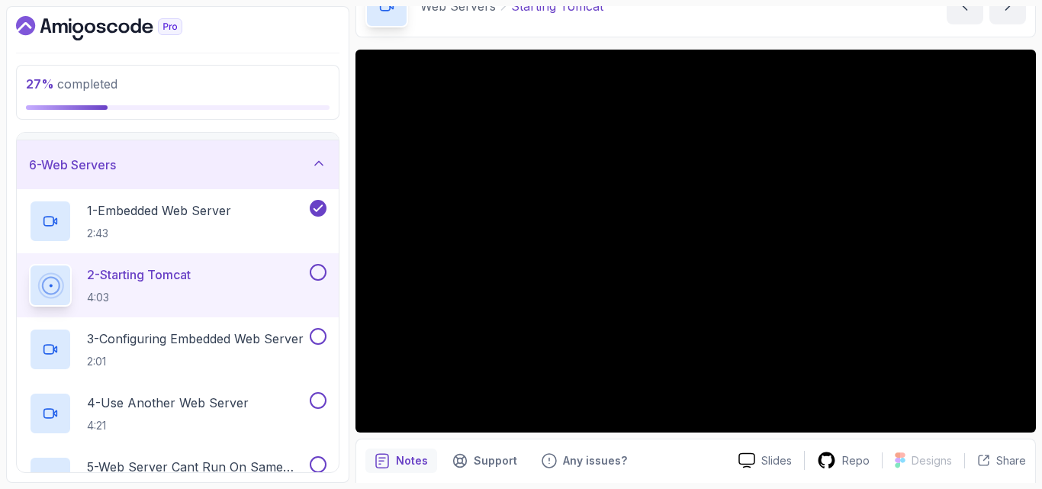
scroll to position [85, 0]
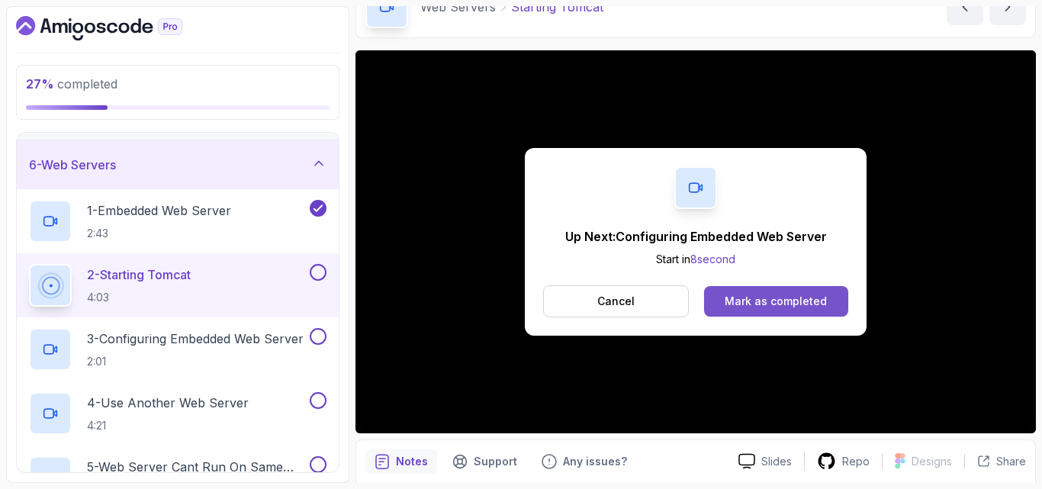
click at [733, 310] on button "Mark as completed" at bounding box center [776, 301] width 144 height 31
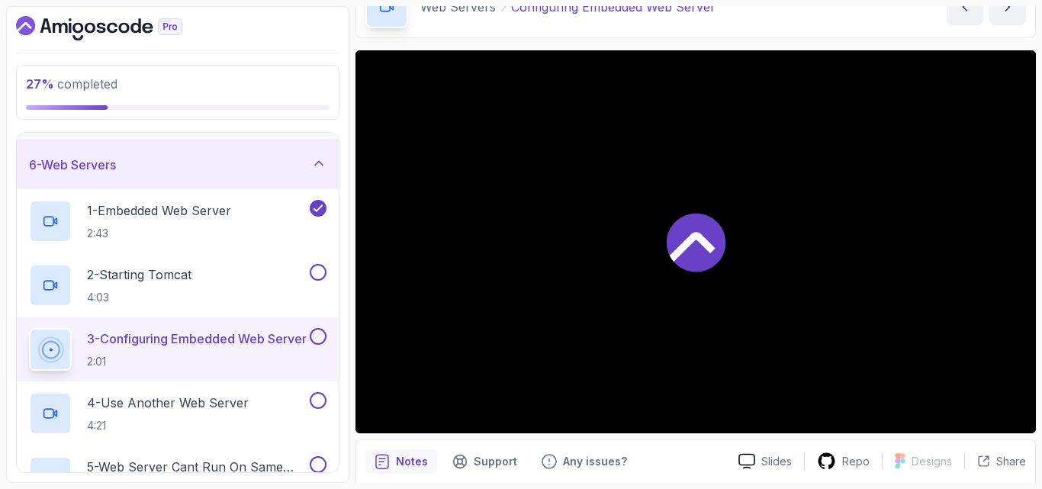
click at [284, 342] on p "3 - Configuring Embedded Web Server" at bounding box center [197, 339] width 220 height 18
click at [29, 328] on button "3 - Configuring Embedded Web Server 2:01" at bounding box center [177, 349] width 297 height 43
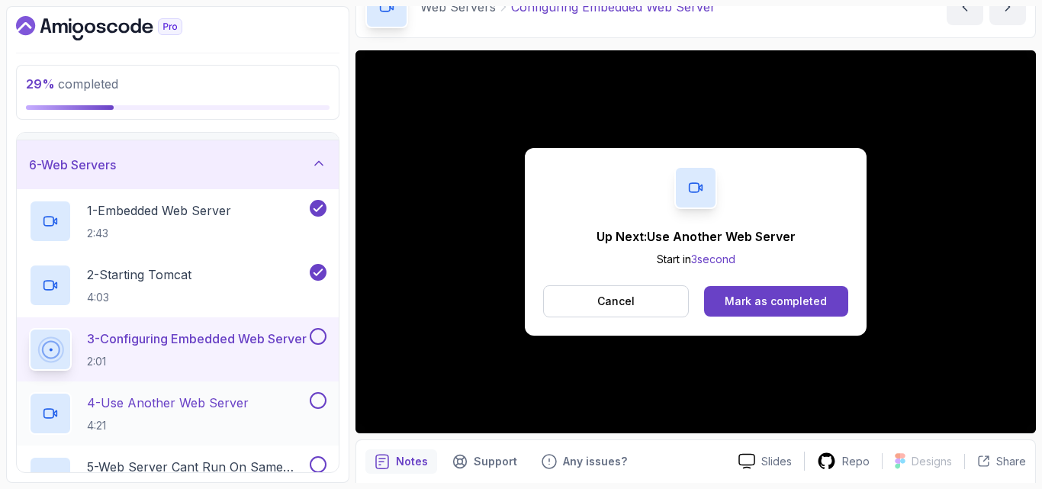
click at [227, 408] on p "4 - Use Another Web Server" at bounding box center [168, 403] width 162 height 18
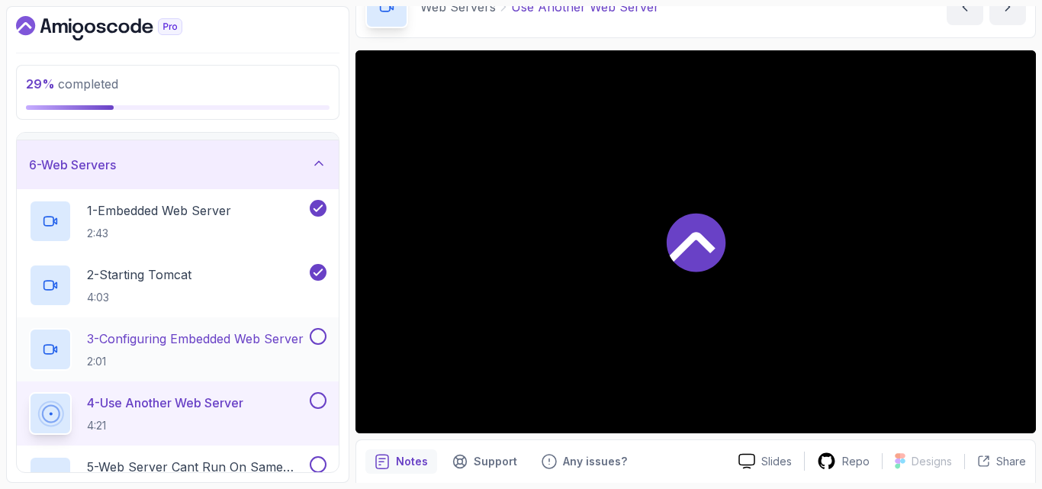
click at [325, 330] on div at bounding box center [317, 336] width 20 height 17
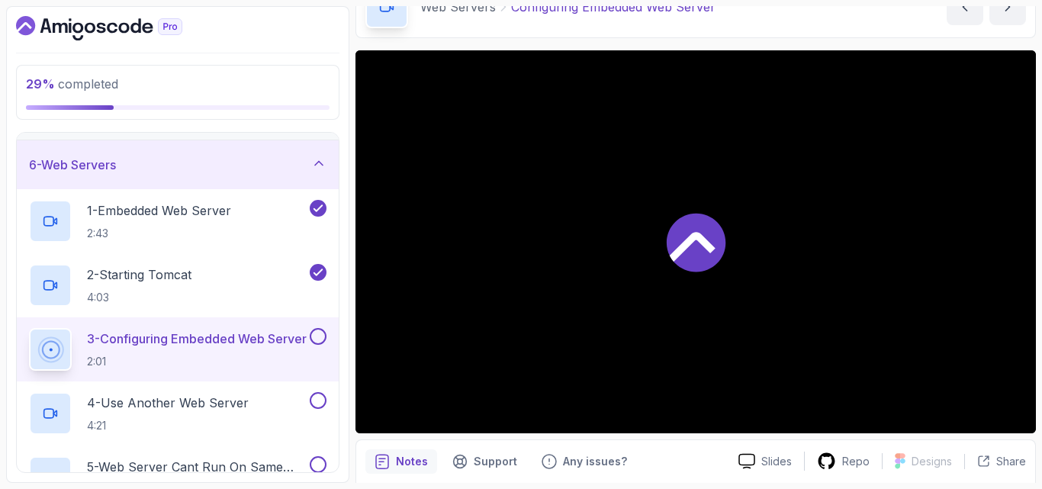
click at [318, 339] on button at bounding box center [318, 336] width 17 height 17
click at [259, 391] on div "4 - Use Another Web Server 4:21" at bounding box center [178, 413] width 322 height 64
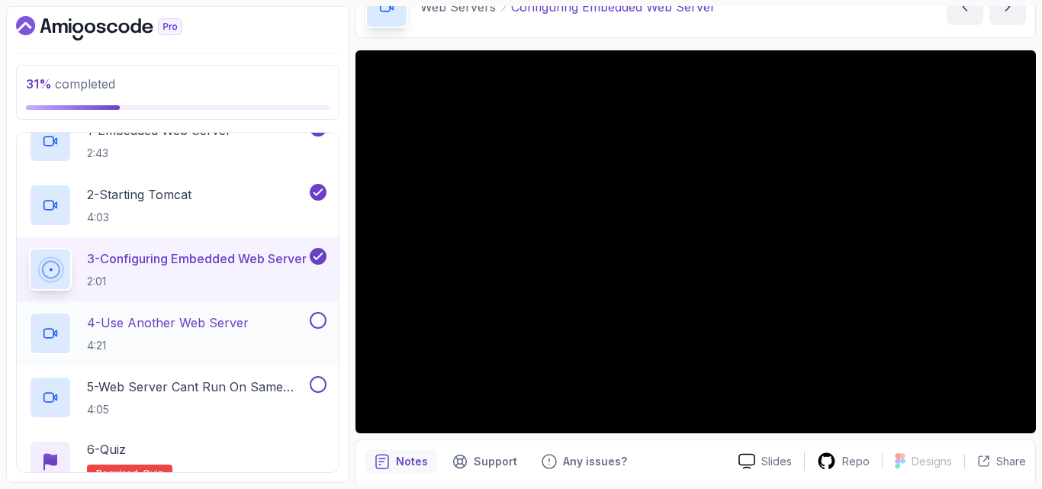
scroll to position [321, 0]
click at [233, 330] on p "4 - Use Another Web Server" at bounding box center [168, 322] width 162 height 18
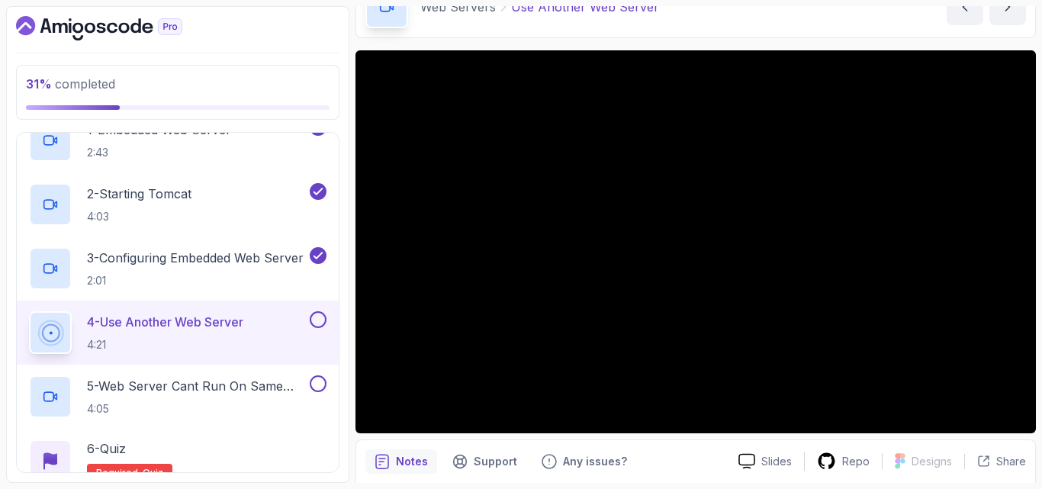
click at [29, 311] on button "4 - Use Another Web Server 4:21" at bounding box center [177, 332] width 297 height 43
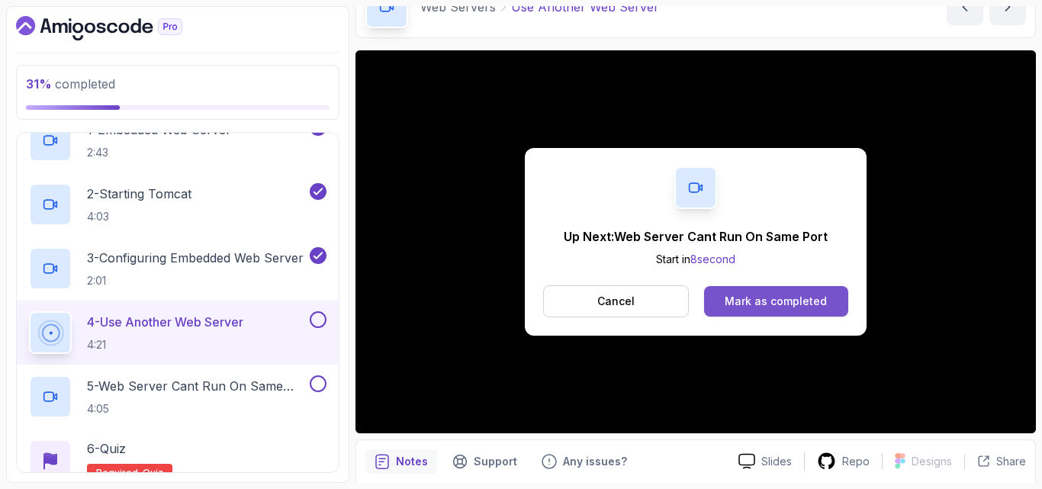
click at [795, 300] on div "Mark as completed" at bounding box center [776, 301] width 102 height 15
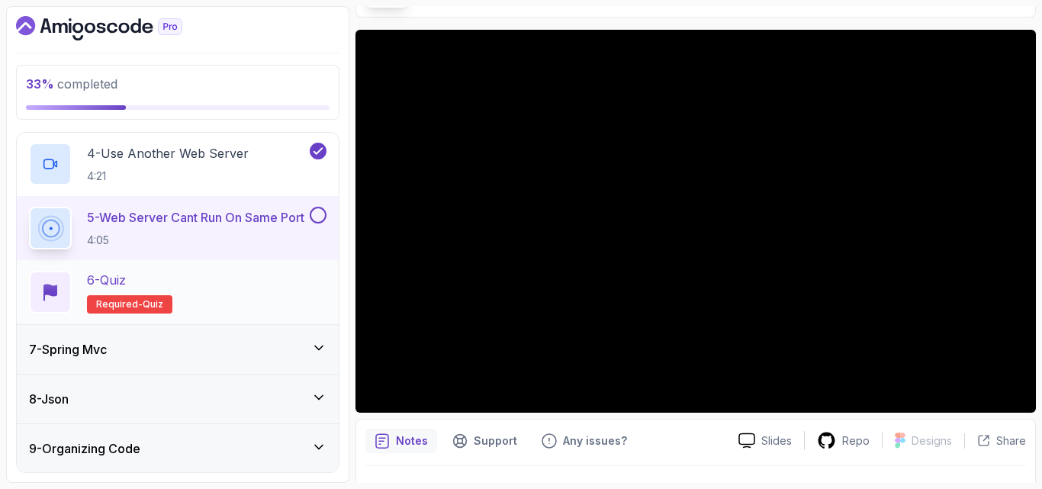
scroll to position [507, 0]
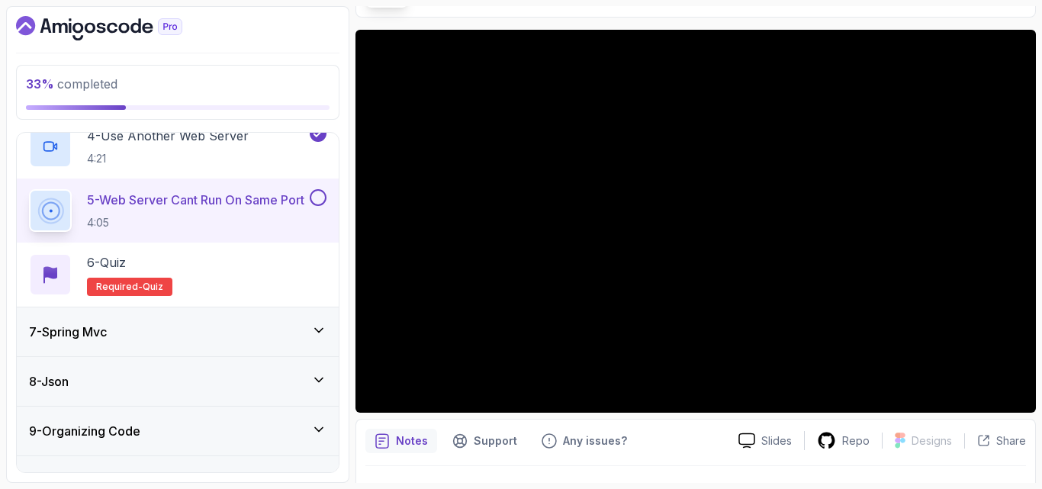
click at [309, 337] on div "7 - Spring Mvc" at bounding box center [177, 332] width 297 height 18
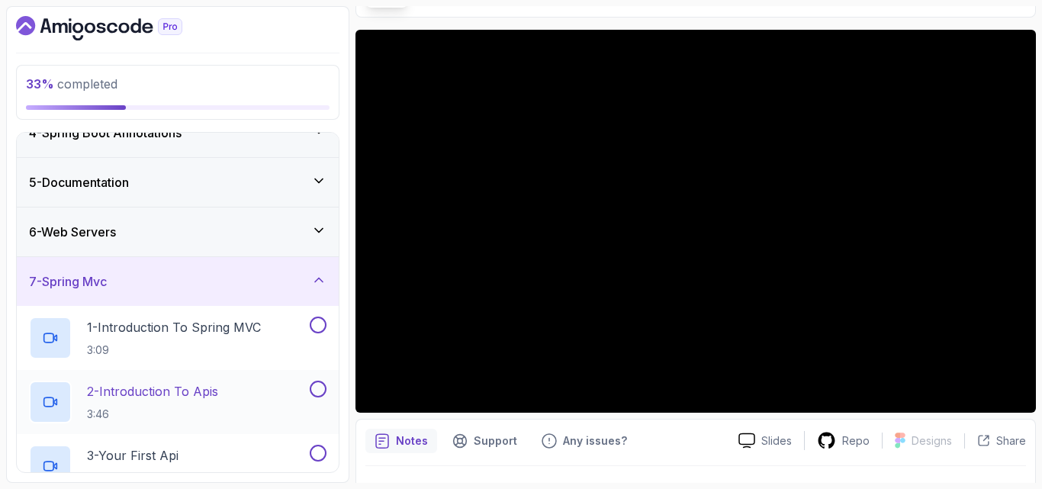
scroll to position [162, 0]
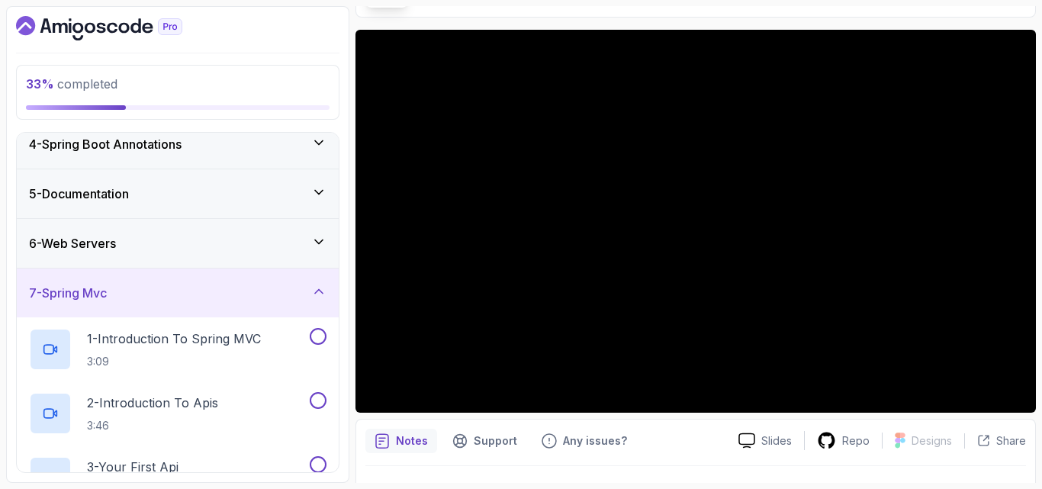
click at [314, 247] on icon at bounding box center [318, 241] width 15 height 15
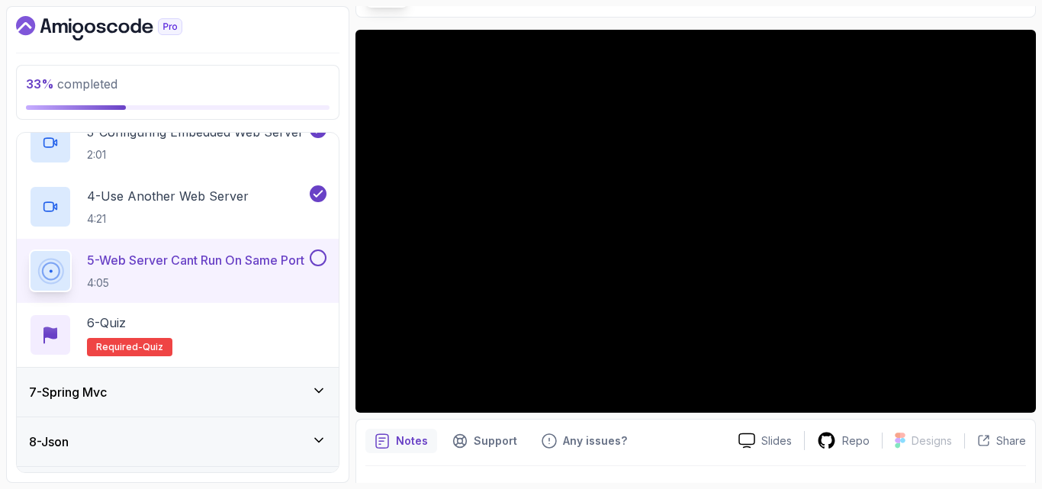
scroll to position [471, 0]
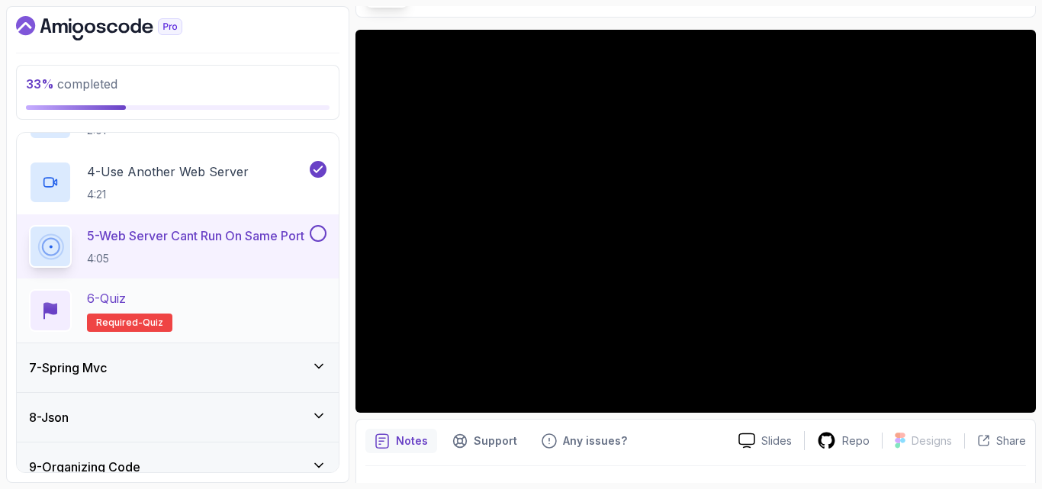
click at [214, 295] on div "6 - Quiz Required- quiz" at bounding box center [177, 310] width 297 height 43
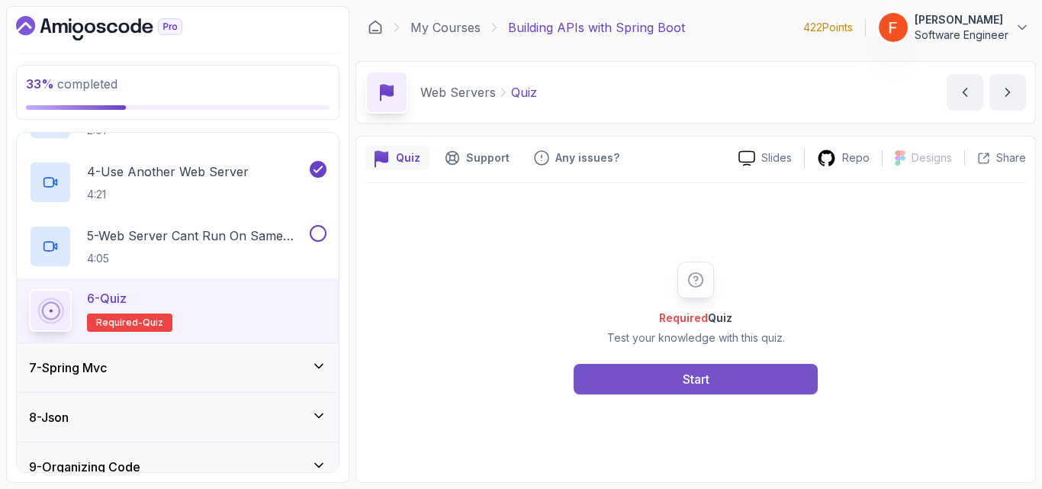
click at [658, 378] on button "Start" at bounding box center [696, 379] width 244 height 31
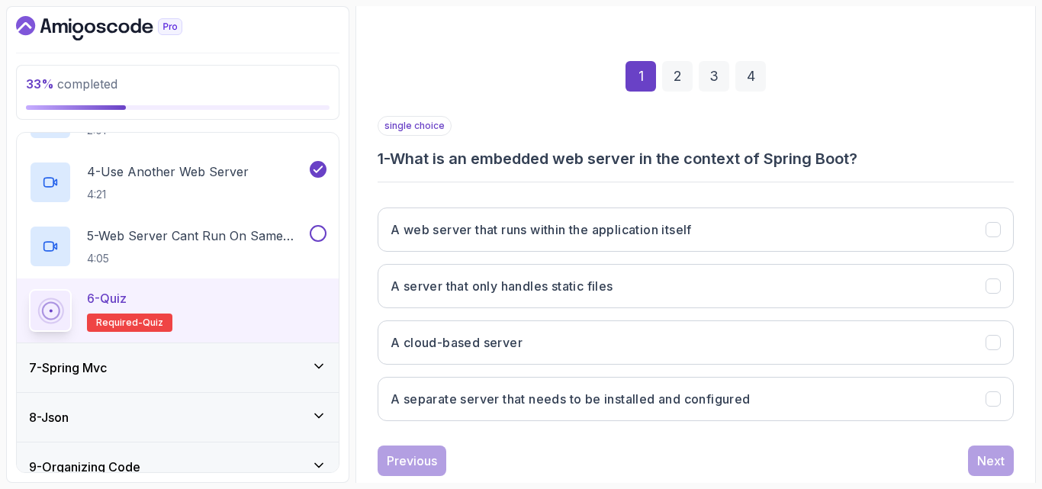
scroll to position [217, 0]
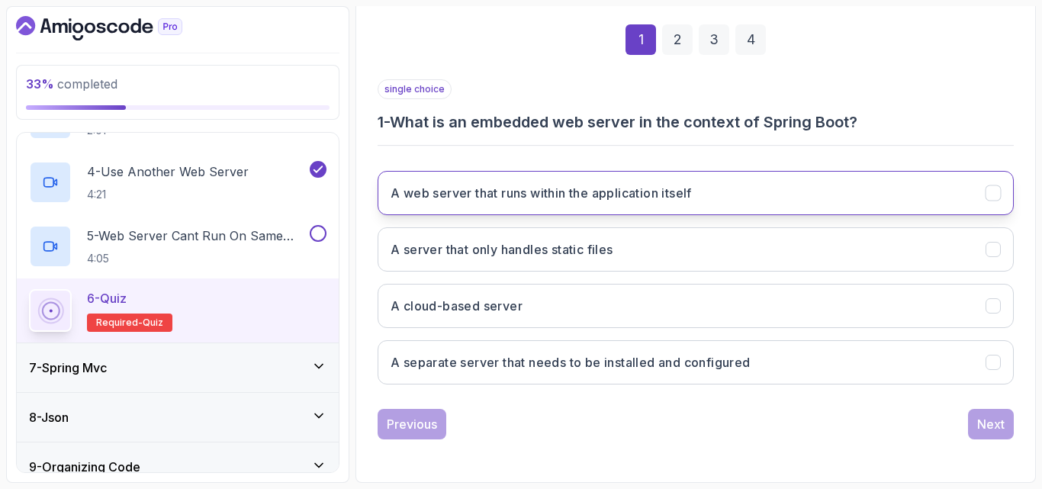
click at [603, 197] on h3 "A web server that runs within the application itself" at bounding box center [541, 193] width 301 height 18
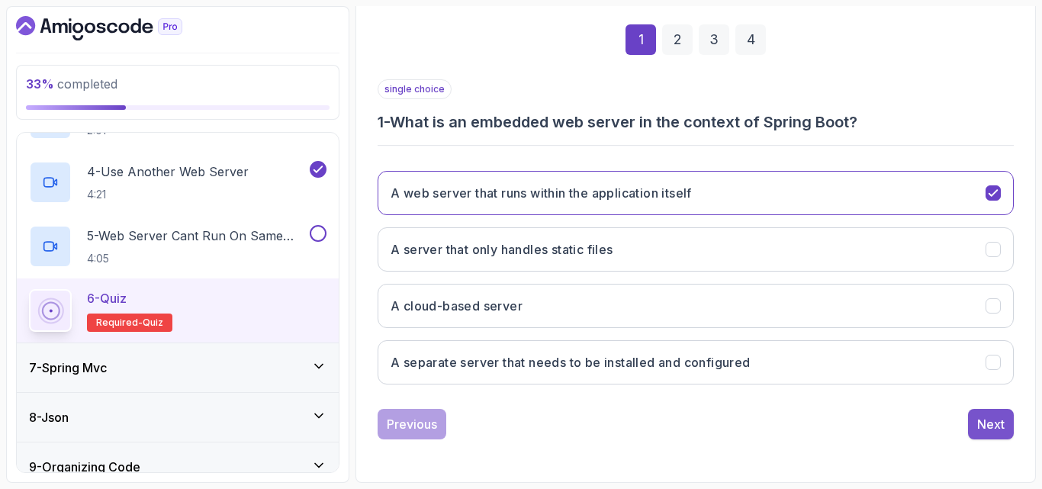
click at [990, 422] on div "Next" at bounding box center [990, 424] width 27 height 18
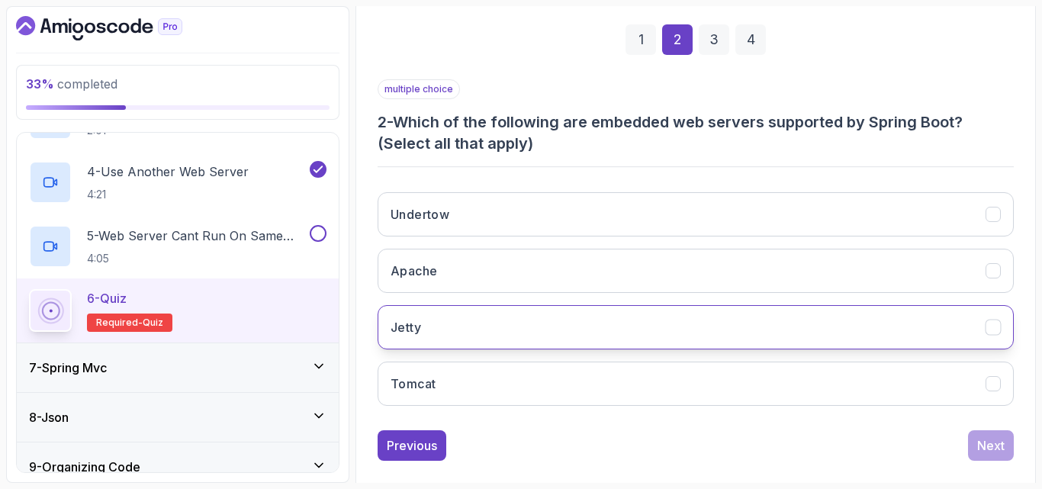
click at [561, 349] on button "Jetty" at bounding box center [696, 327] width 636 height 44
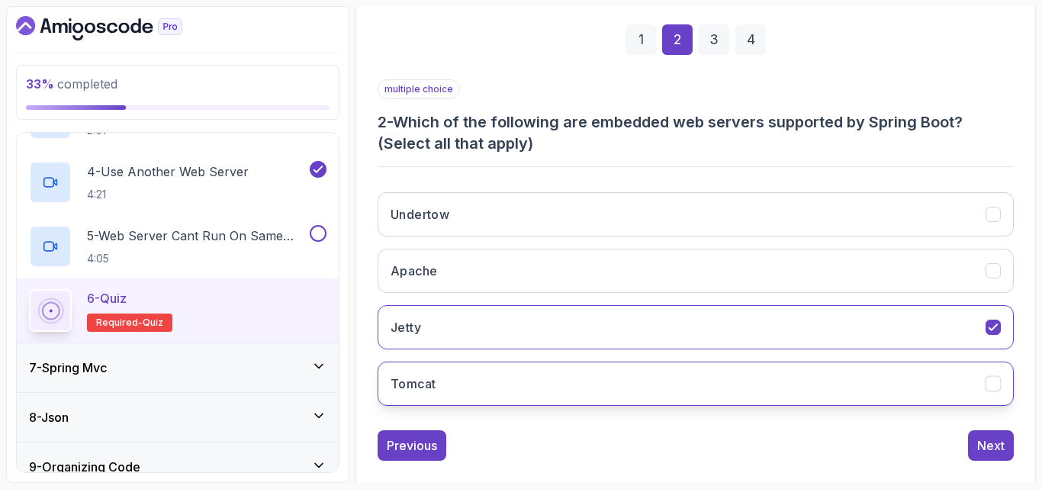
click at [577, 376] on button "Tomcat" at bounding box center [696, 384] width 636 height 44
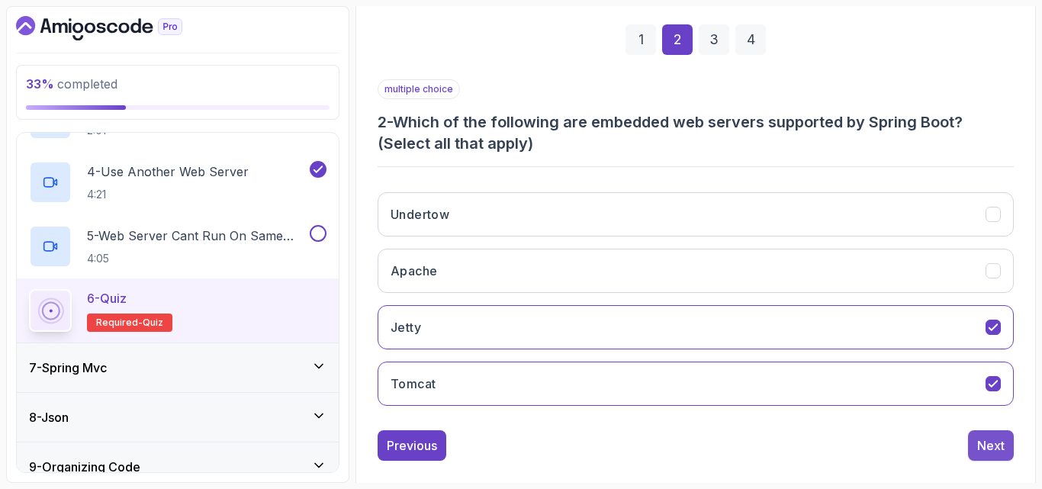
click at [986, 444] on div "Next" at bounding box center [990, 445] width 27 height 18
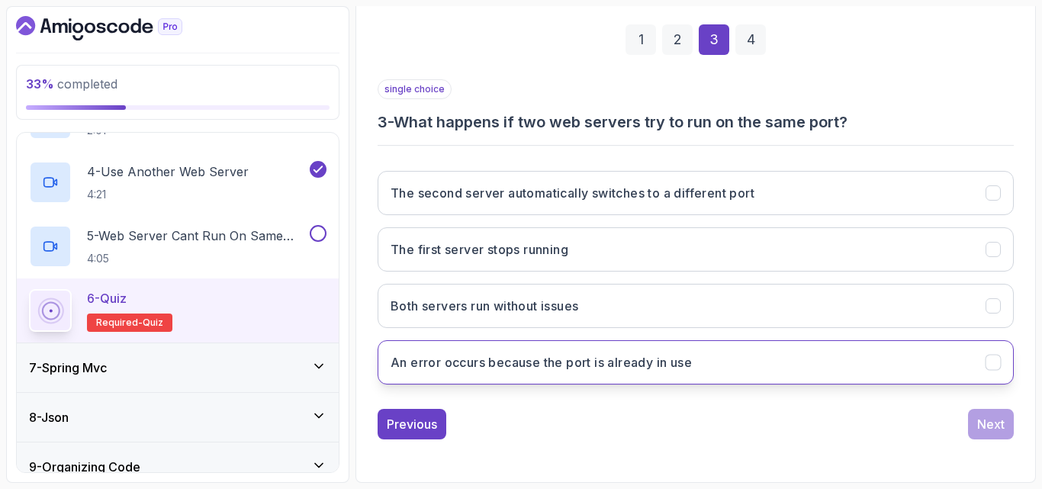
click at [579, 366] on h3 "An error occurs because the port is already in use" at bounding box center [541, 362] width 301 height 18
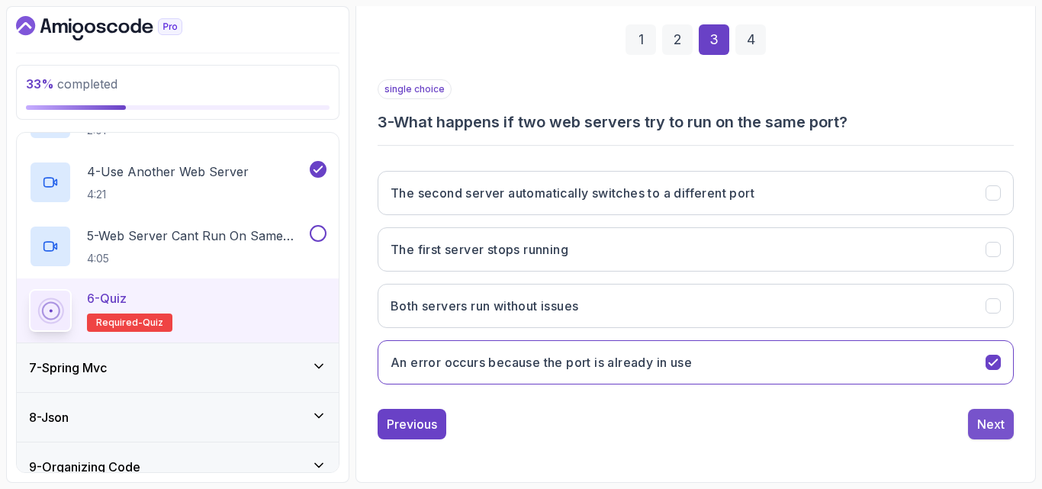
click at [1005, 429] on button "Next" at bounding box center [991, 424] width 46 height 31
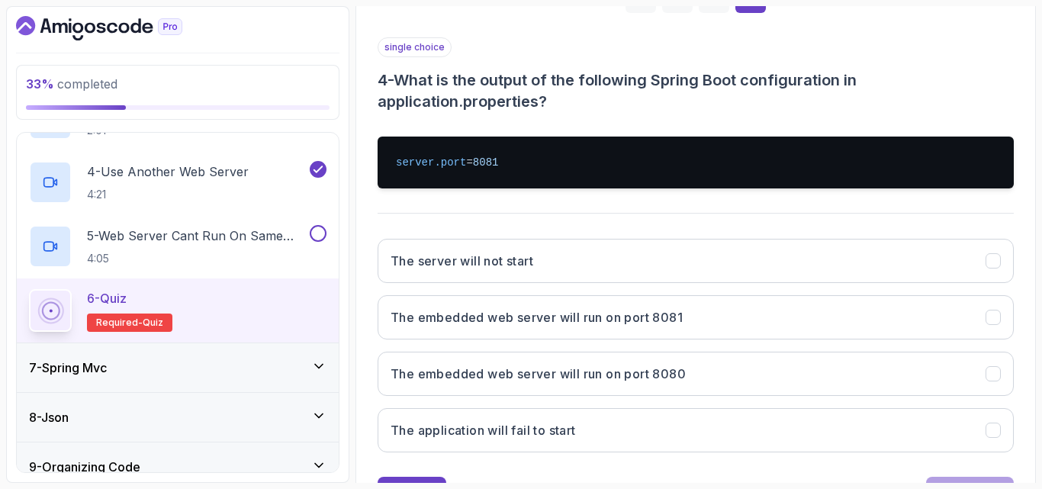
scroll to position [259, 0]
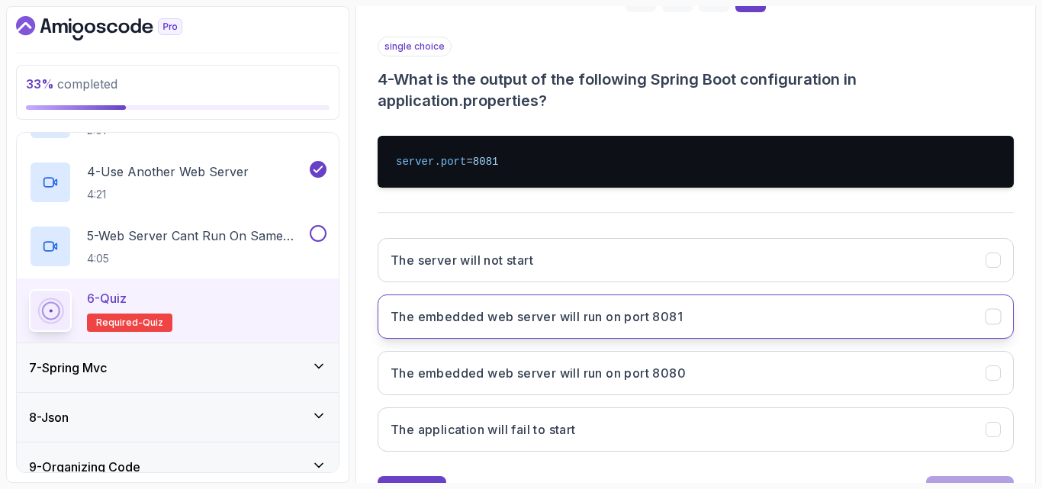
click at [510, 309] on h3 "The embedded web server will run on port 8081" at bounding box center [537, 316] width 292 height 18
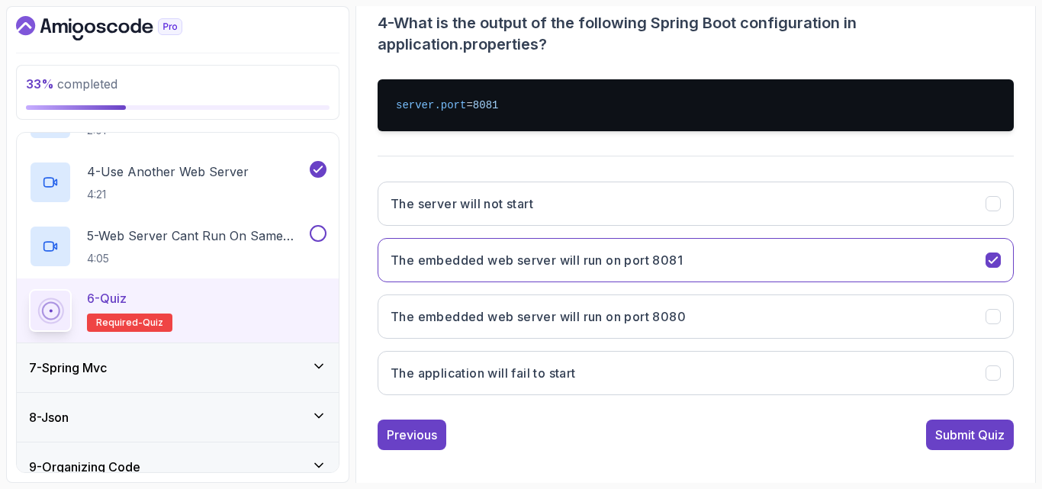
scroll to position [323, 0]
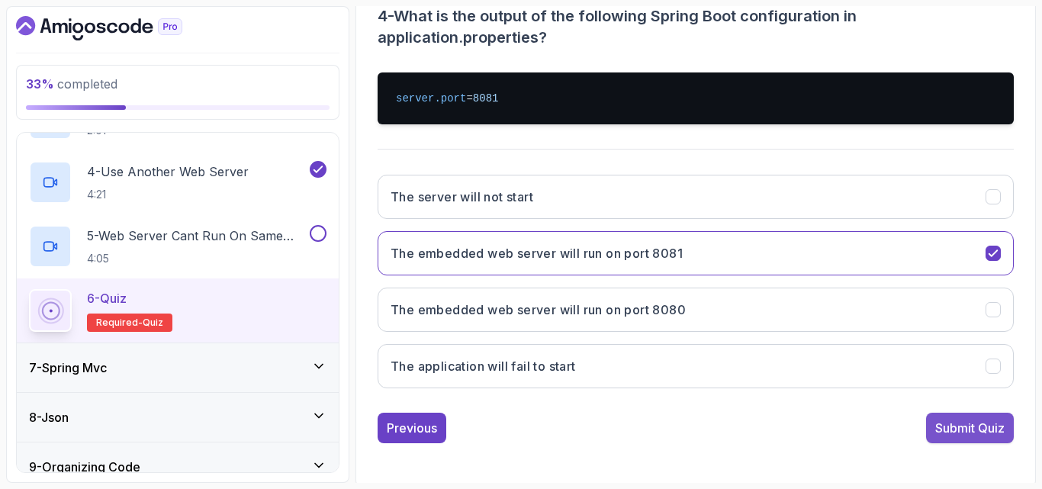
click at [942, 429] on div "Submit Quiz" at bounding box center [969, 428] width 69 height 18
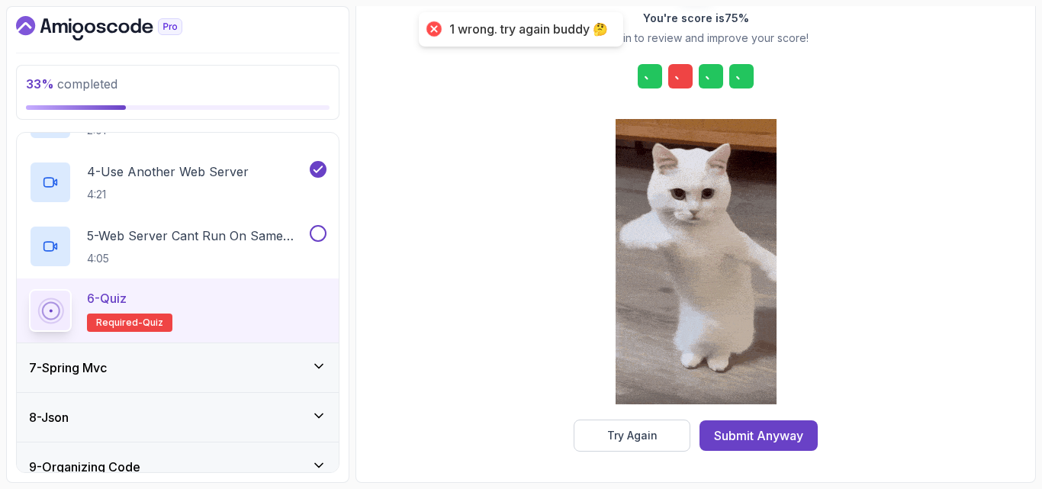
scroll to position [243, 0]
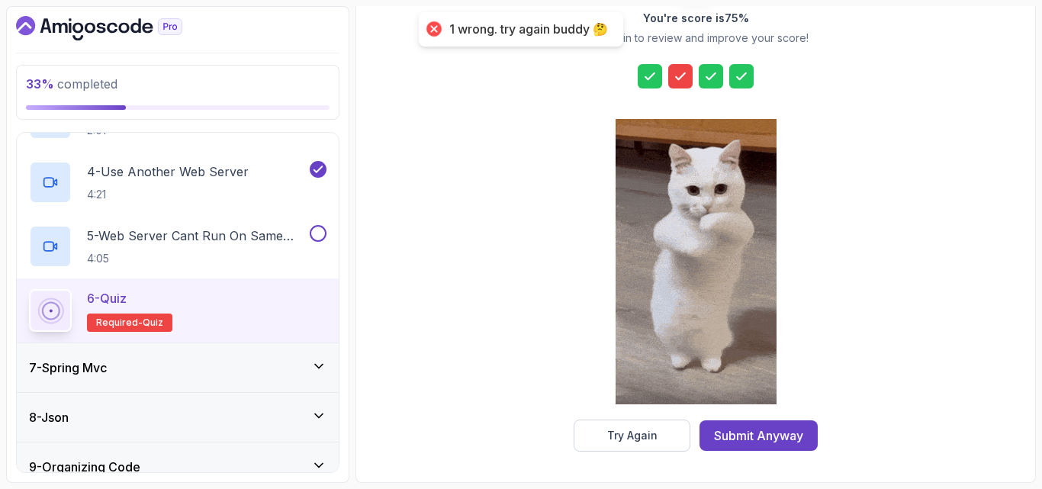
click at [683, 76] on icon at bounding box center [680, 76] width 15 height 15
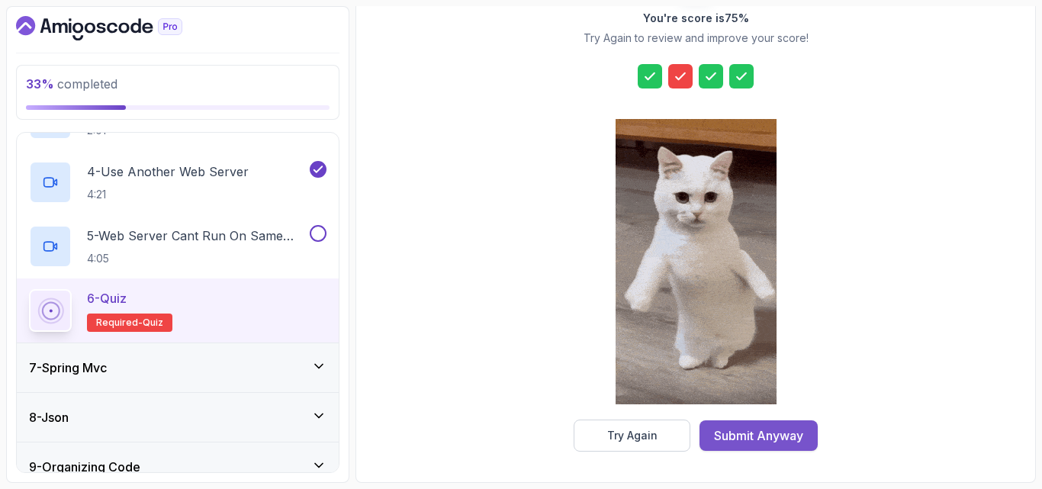
click at [764, 435] on div "Submit Anyway" at bounding box center [758, 435] width 89 height 18
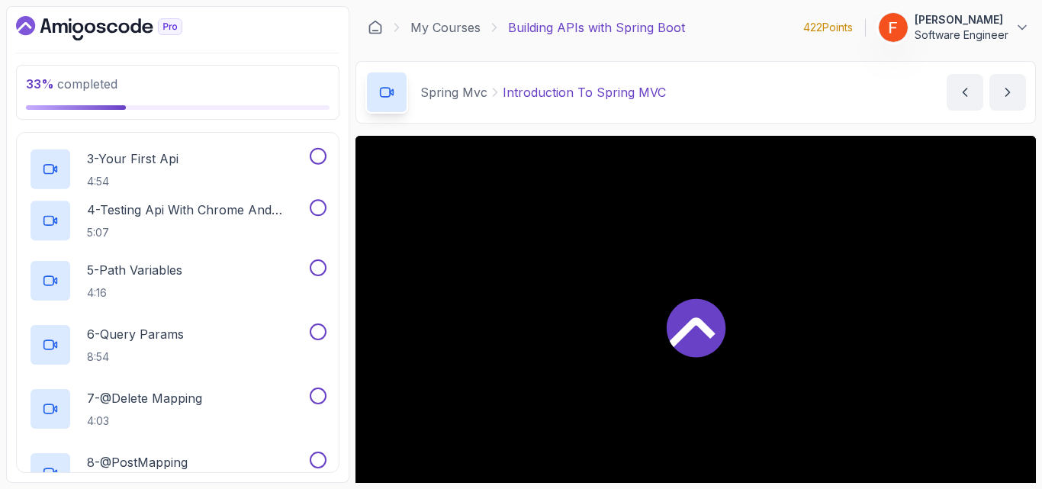
scroll to position [156, 0]
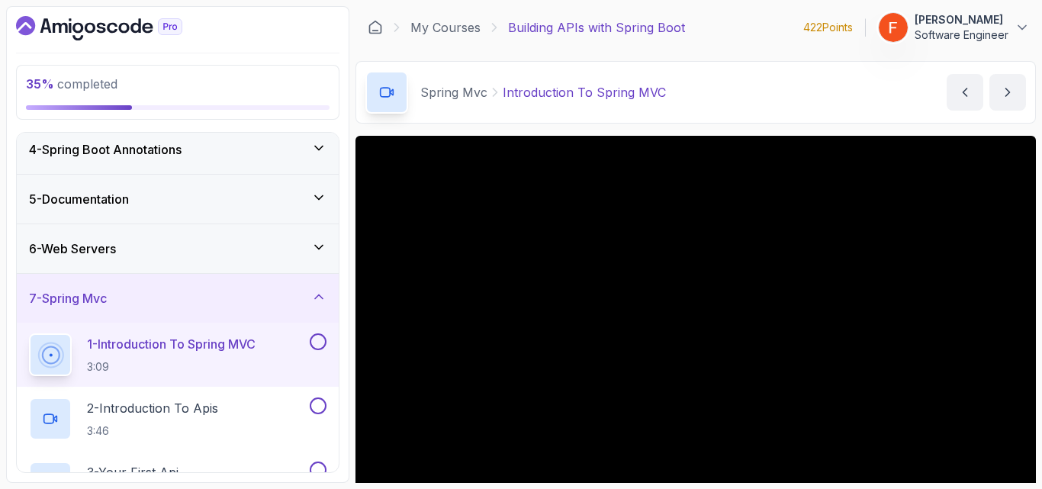
click at [233, 254] on div "6 - Web Servers" at bounding box center [177, 249] width 297 height 18
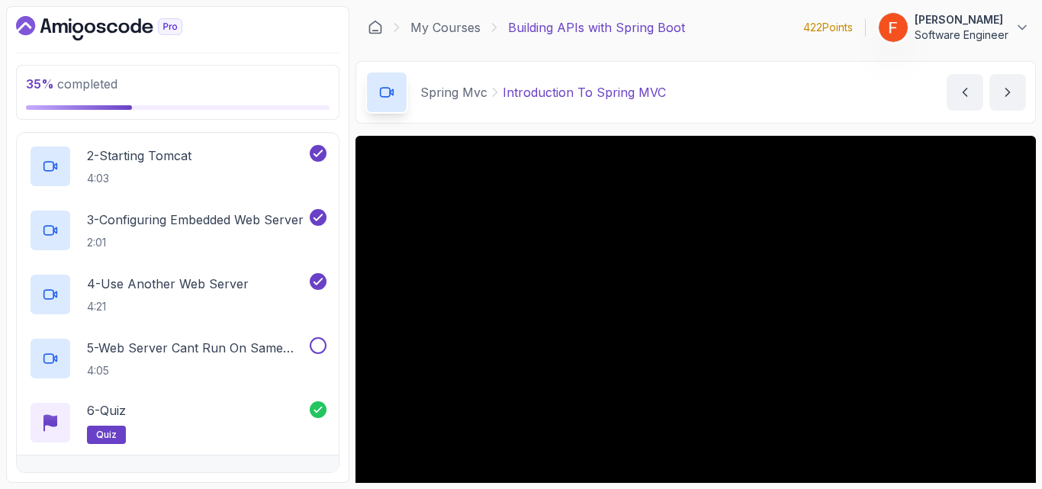
scroll to position [362, 0]
click at [208, 413] on div "6 - Quiz quiz" at bounding box center [169, 420] width 281 height 43
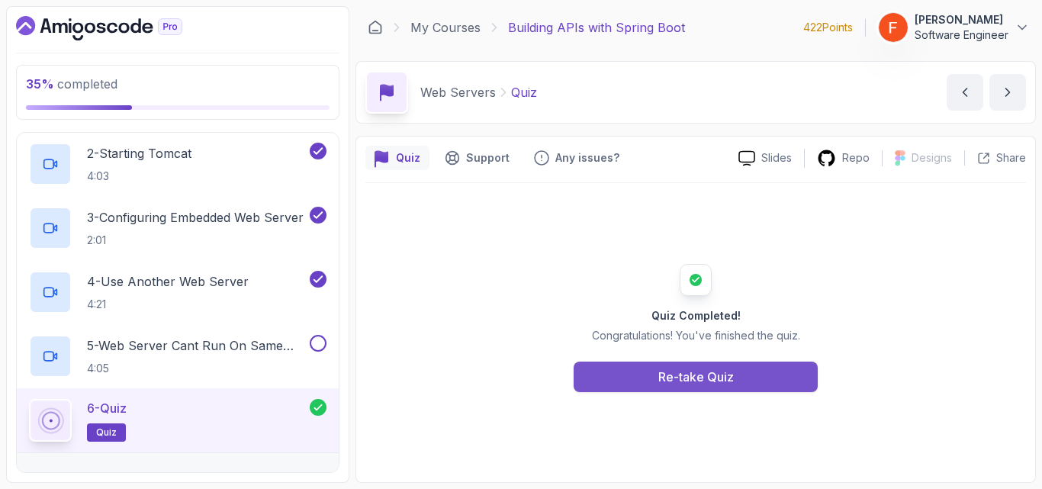
click at [689, 379] on div "Re-take Quiz" at bounding box center [696, 377] width 76 height 18
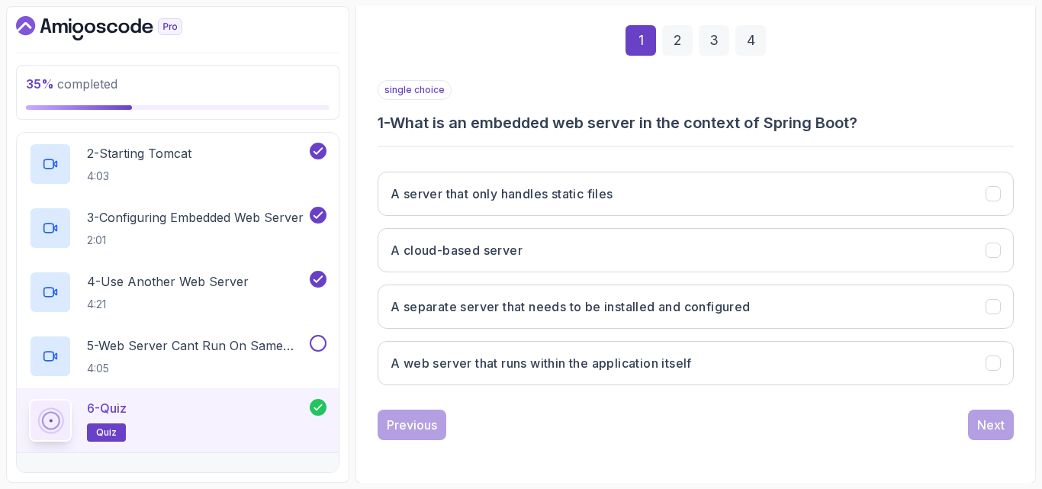
scroll to position [217, 0]
click at [631, 372] on button "A web server that runs within the application itself" at bounding box center [696, 362] width 636 height 44
click at [1008, 421] on button "Next" at bounding box center [991, 424] width 46 height 31
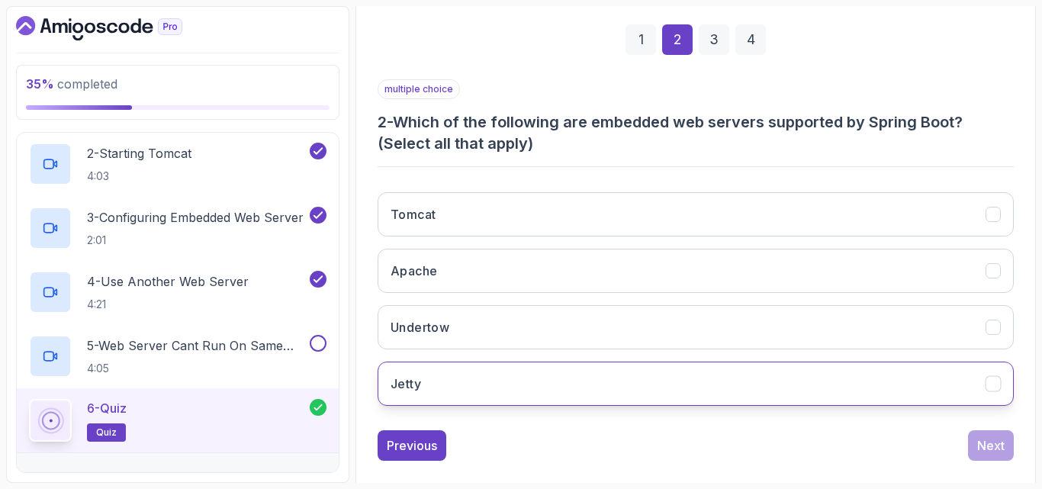
click at [527, 388] on button "Jetty" at bounding box center [696, 384] width 636 height 44
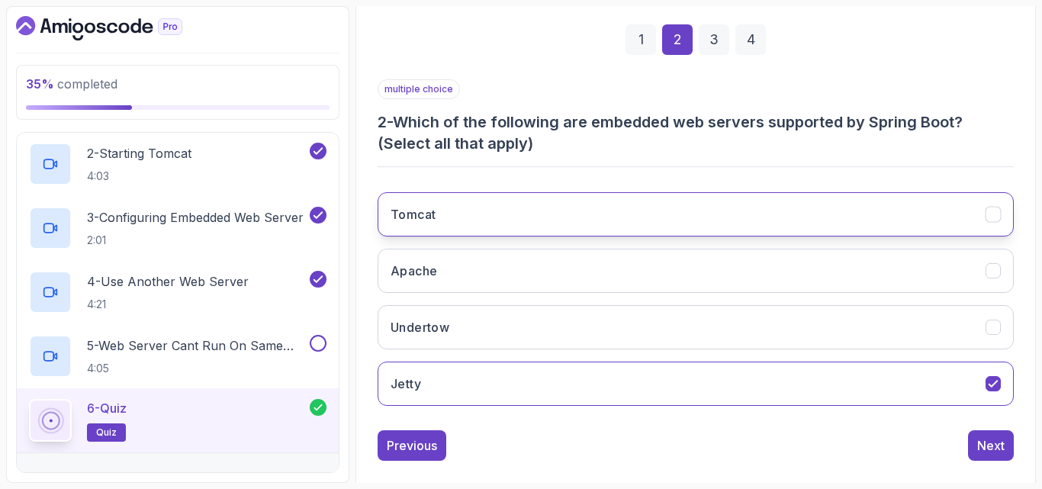
click at [567, 200] on button "Tomcat" at bounding box center [696, 214] width 636 height 44
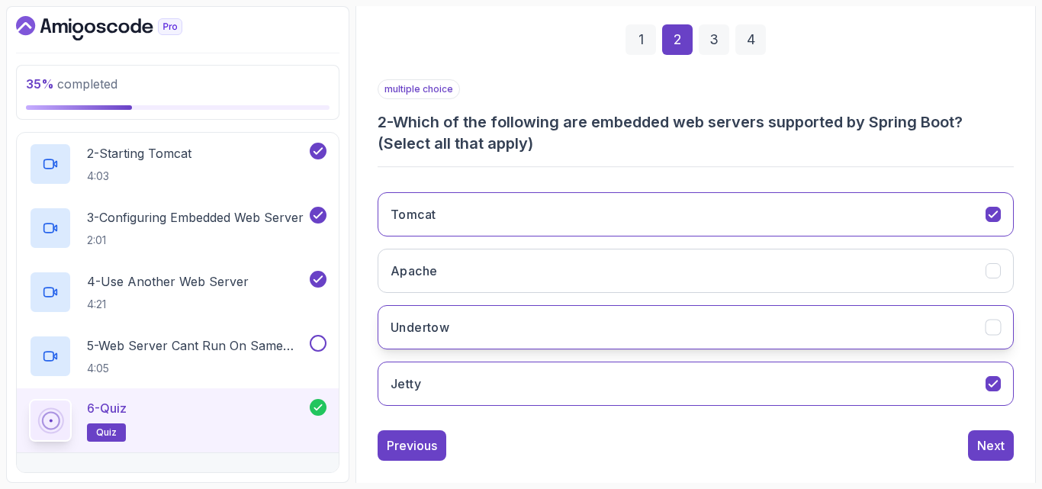
click at [556, 332] on button "Undertow" at bounding box center [696, 327] width 636 height 44
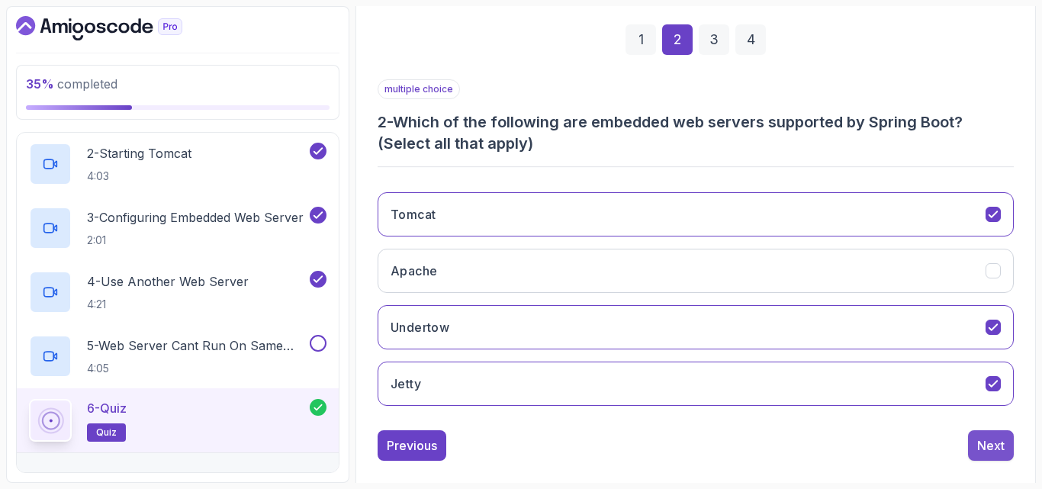
click at [1000, 443] on div "Next" at bounding box center [990, 445] width 27 height 18
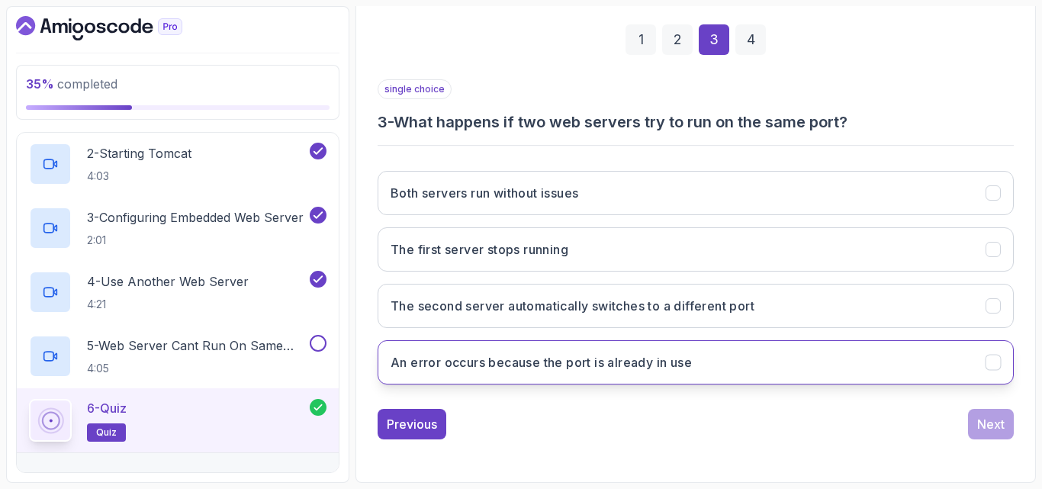
click at [585, 362] on h3 "An error occurs because the port is already in use" at bounding box center [541, 362] width 301 height 18
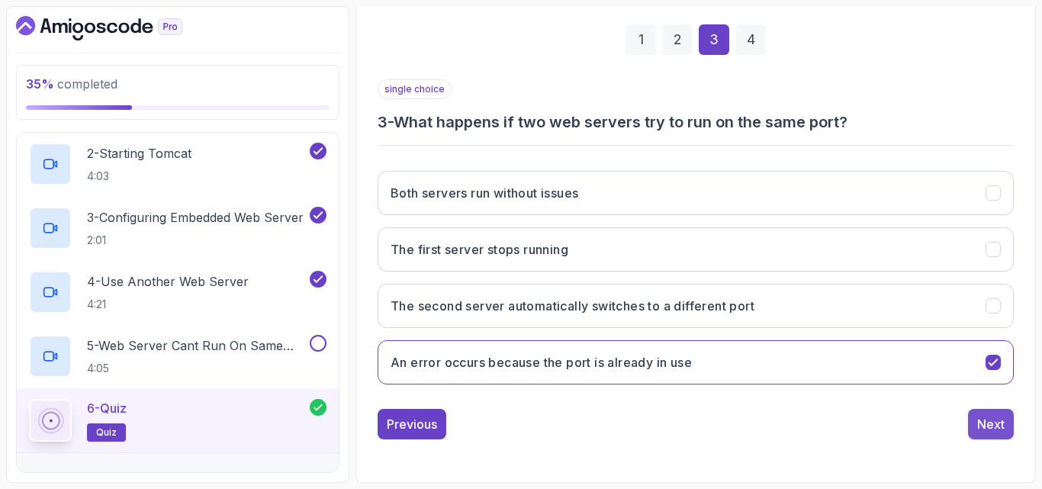
click at [976, 426] on button "Next" at bounding box center [991, 424] width 46 height 31
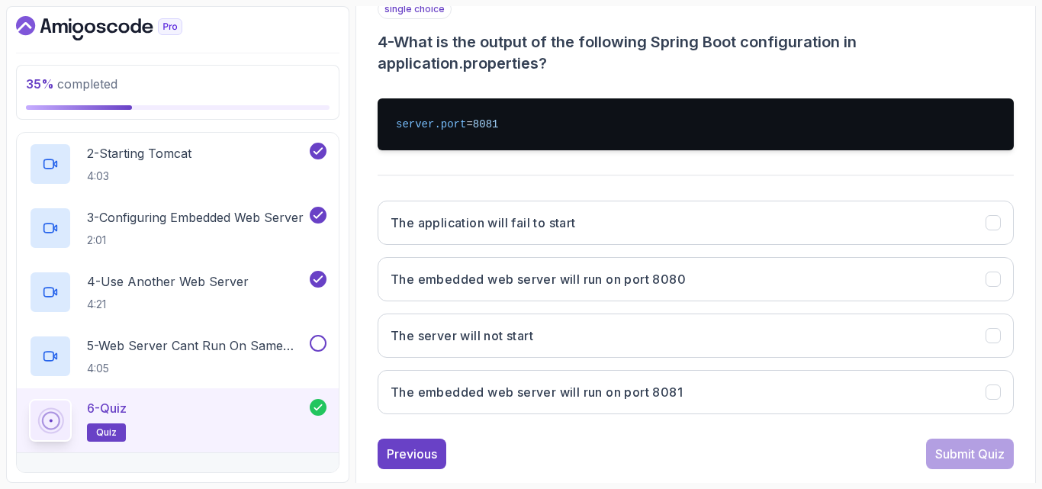
scroll to position [300, 0]
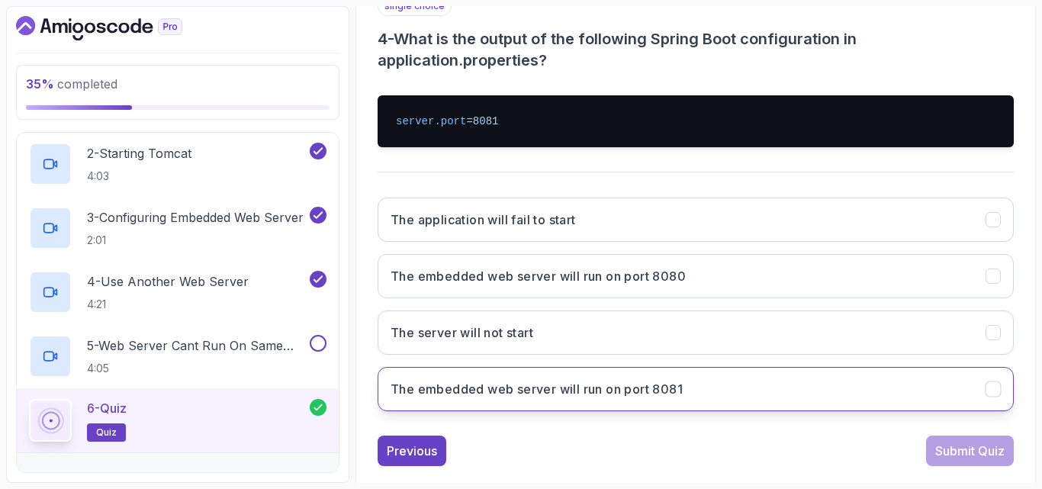
click at [564, 380] on h3 "The embedded web server will run on port 8081" at bounding box center [537, 389] width 292 height 18
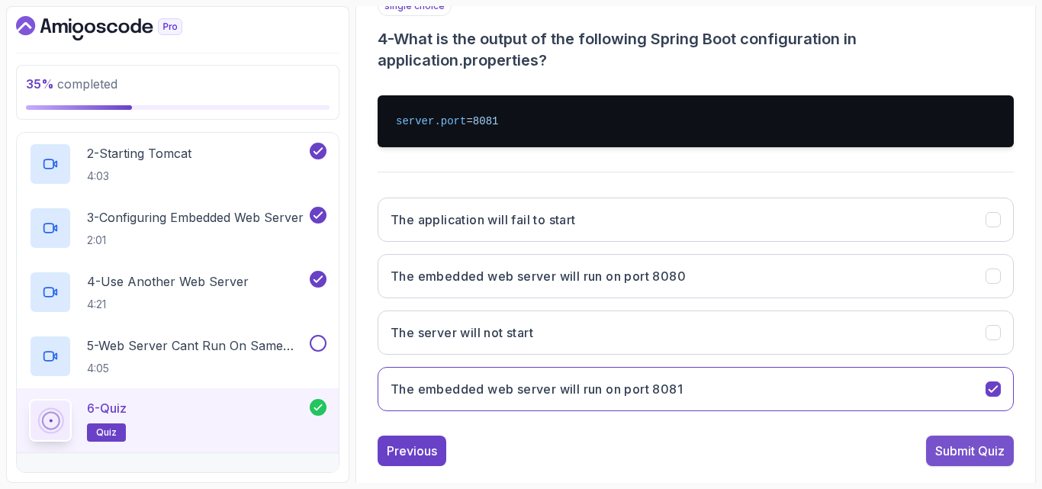
click at [953, 461] on button "Submit Quiz" at bounding box center [970, 451] width 88 height 31
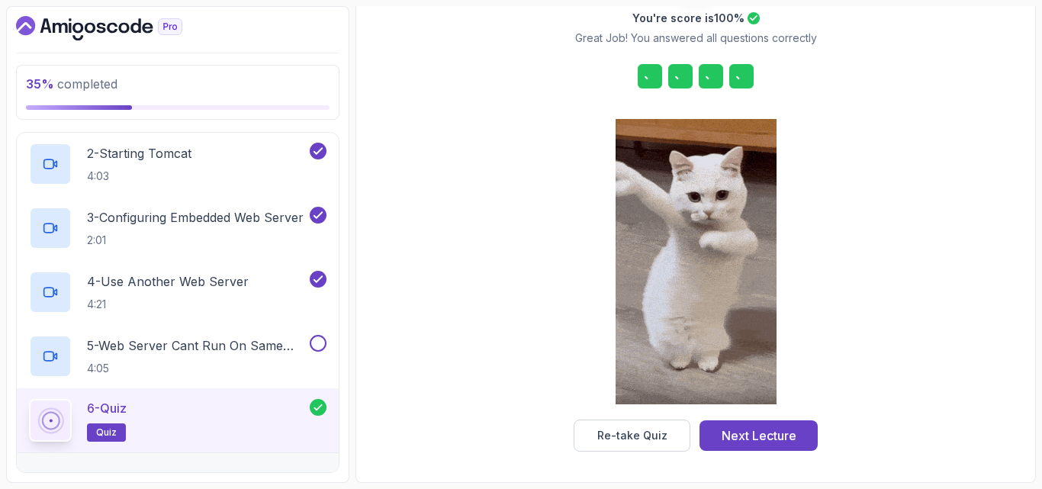
scroll to position [243, 0]
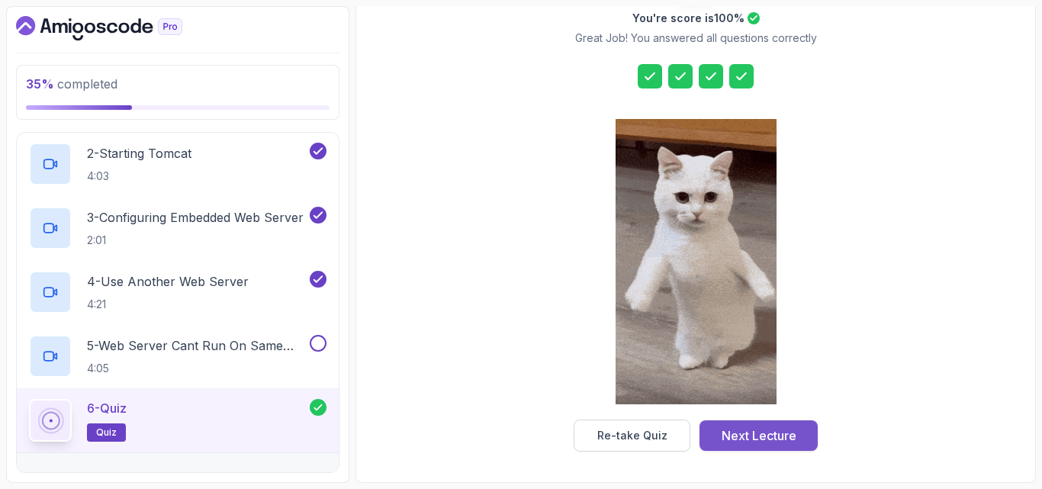
click at [775, 438] on div "Next Lecture" at bounding box center [759, 435] width 75 height 18
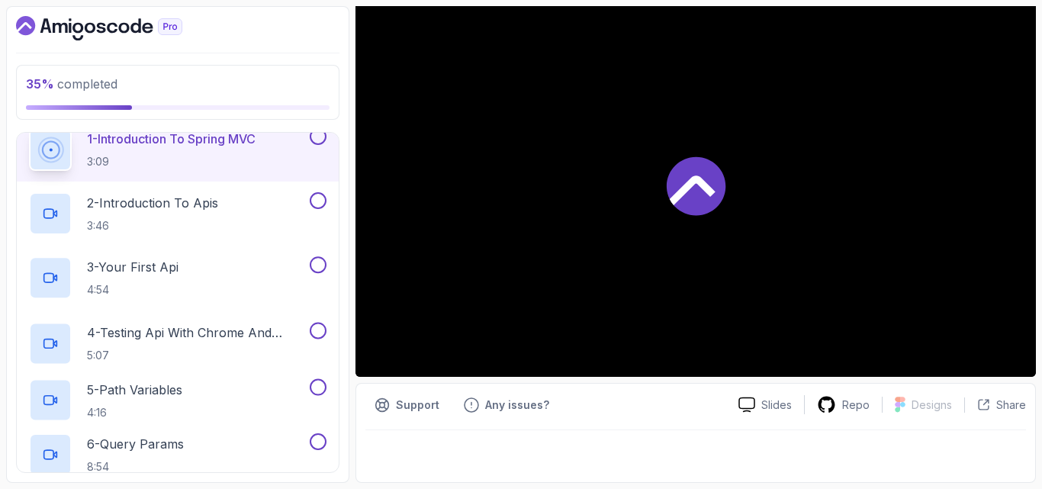
scroll to position [156, 0]
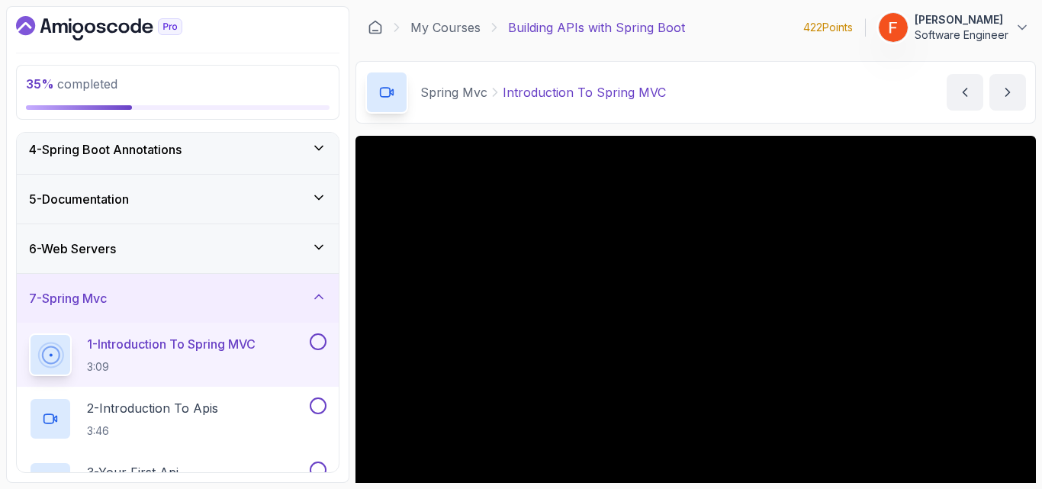
click at [299, 252] on div "6 - Web Servers" at bounding box center [177, 249] width 297 height 18
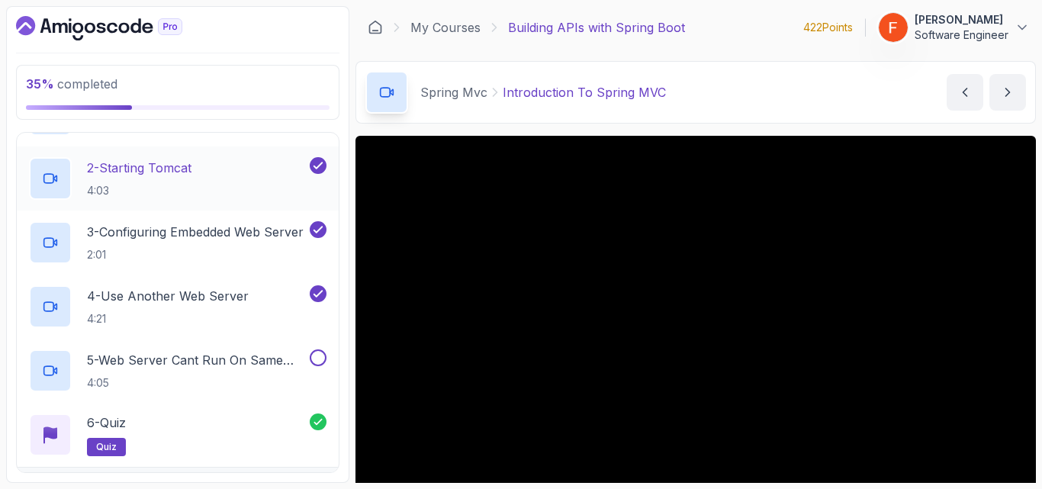
scroll to position [360, 0]
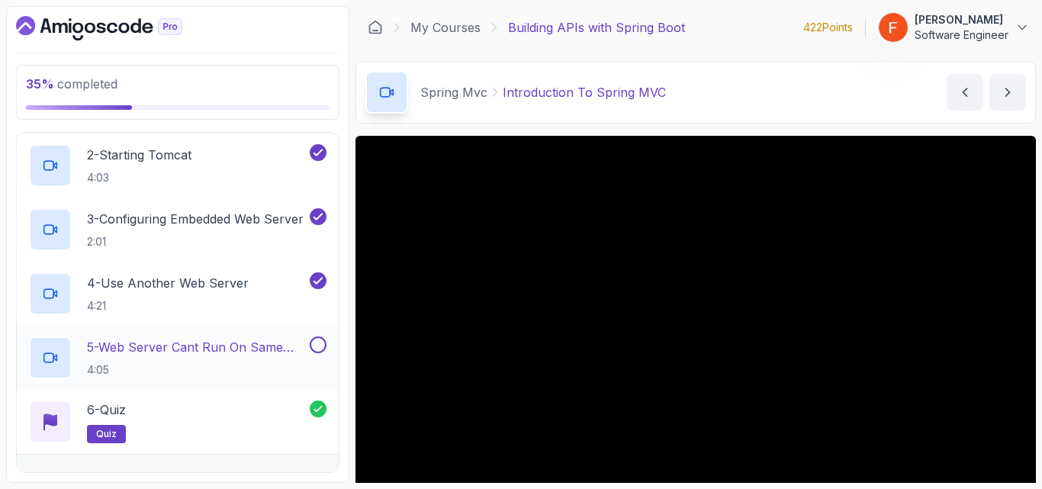
click at [314, 343] on button at bounding box center [318, 344] width 17 height 17
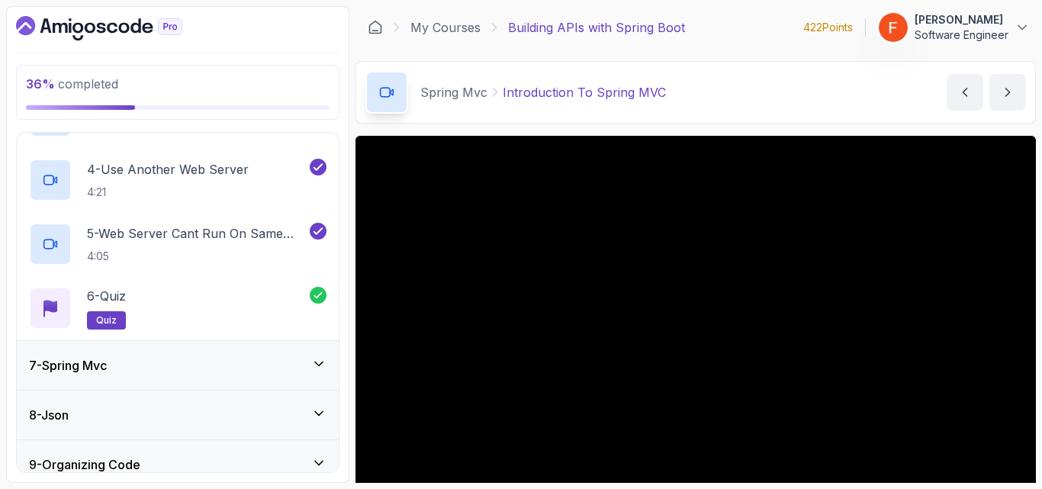
scroll to position [474, 0]
click at [307, 364] on div "7 - Spring Mvc" at bounding box center [177, 364] width 297 height 18
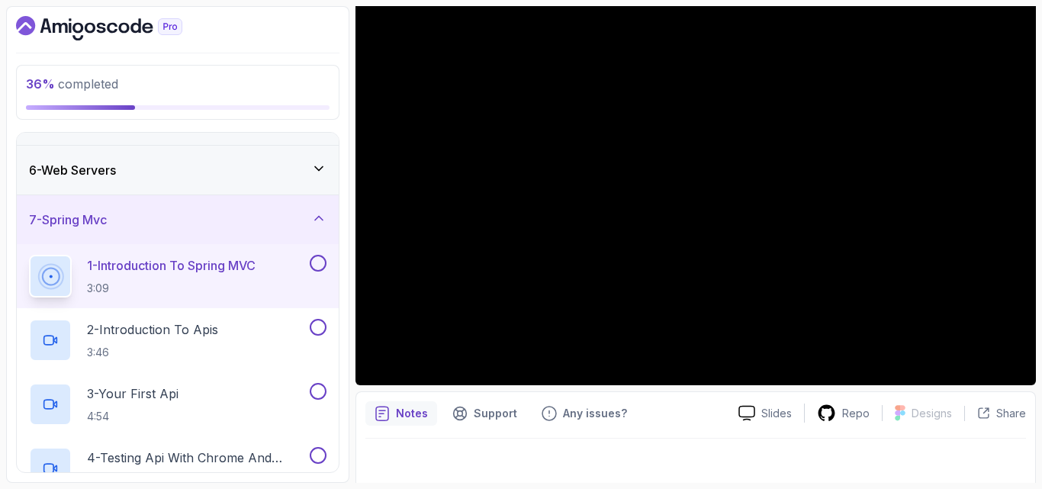
scroll to position [139, 0]
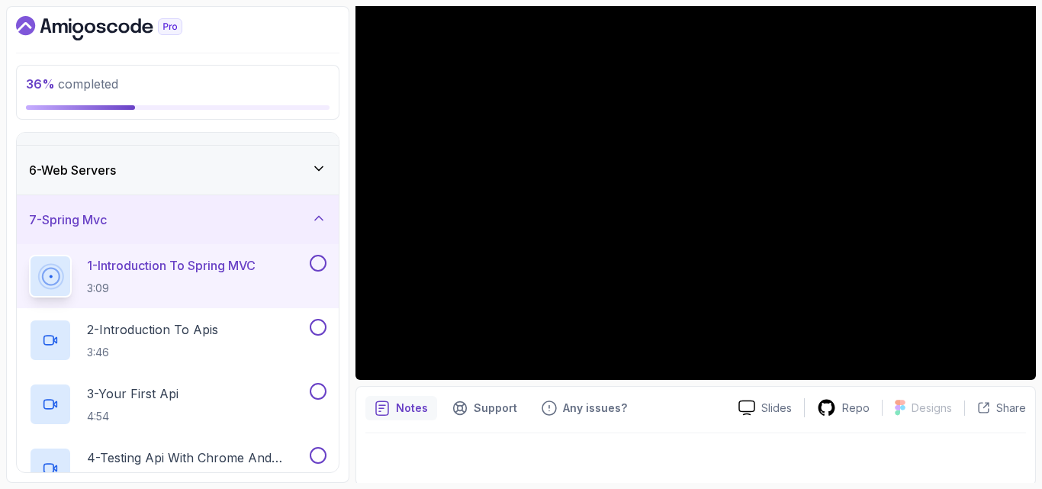
click at [17, 195] on button "7 - Spring Mvc" at bounding box center [178, 219] width 322 height 49
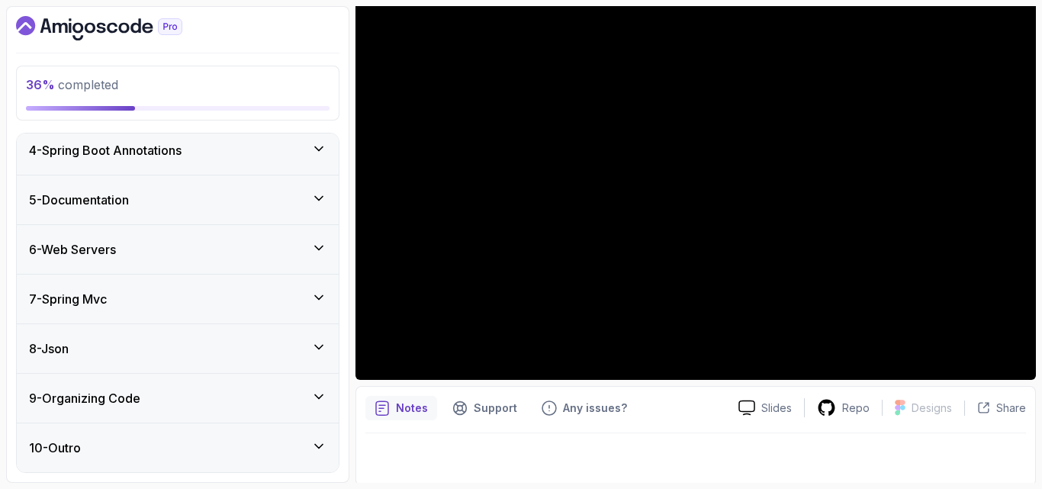
scroll to position [156, 0]
click at [323, 298] on icon at bounding box center [318, 297] width 15 height 15
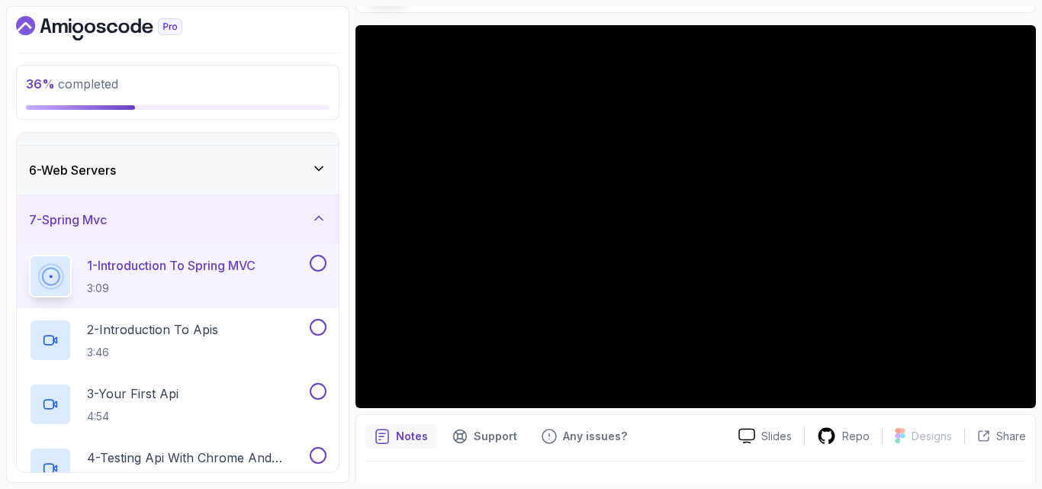
scroll to position [90, 0]
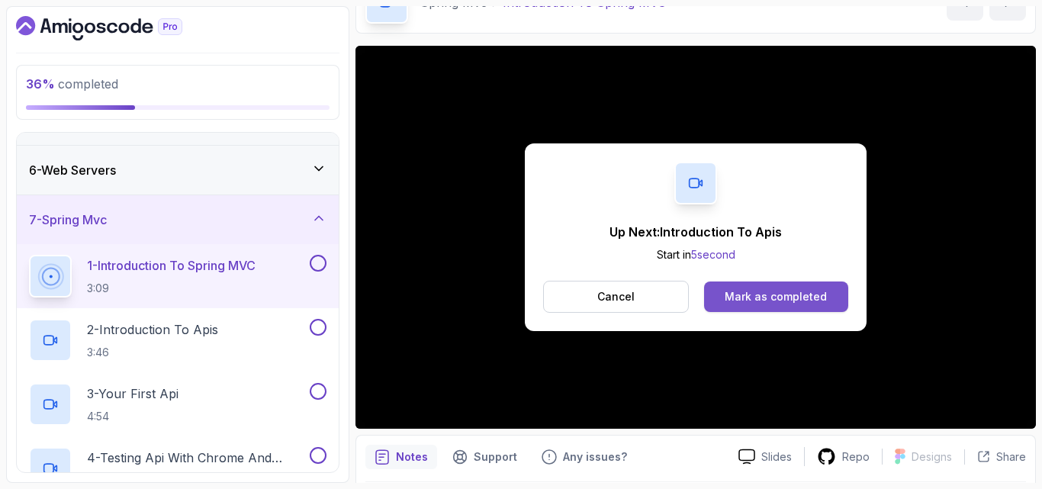
click at [759, 299] on div "Mark as completed" at bounding box center [776, 296] width 102 height 15
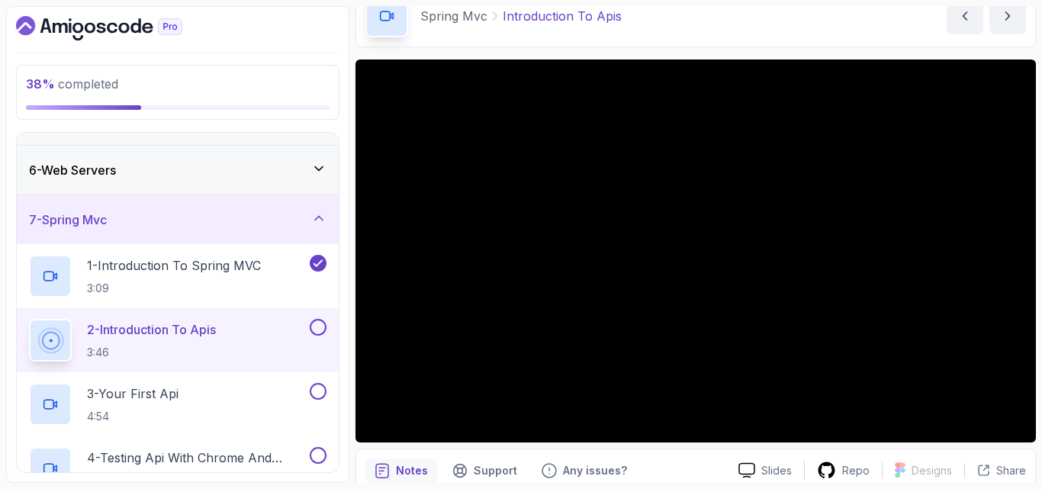
scroll to position [76, 0]
